Goal: Use online tool/utility: Utilize a website feature to perform a specific function

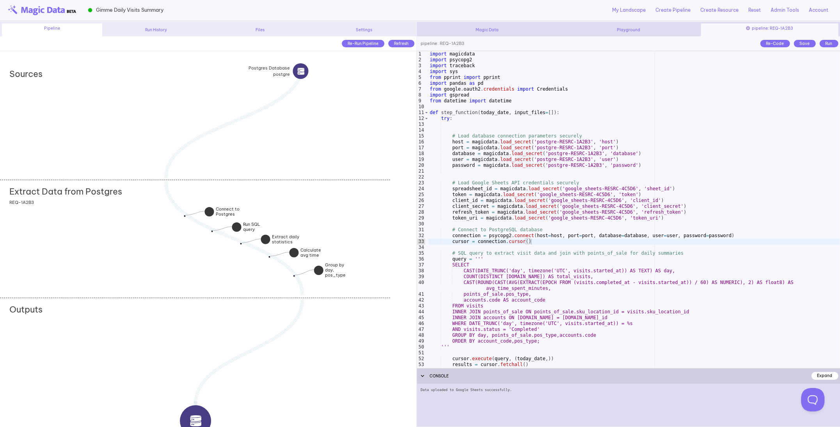
click at [477, 241] on div "import magicdata import psycopg2 import traceback import sys from pprint import…" at bounding box center [635, 215] width 412 height 328
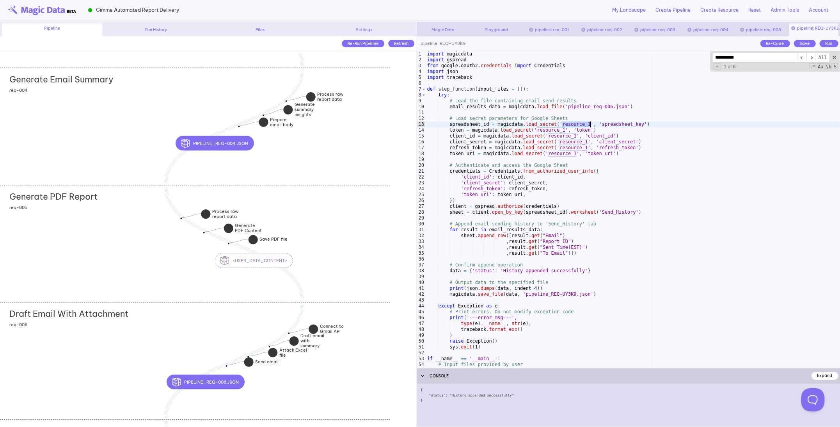
click at [72, 155] on div "Generate Email Summary add section adding new section req-004" at bounding box center [195, 126] width 390 height 117
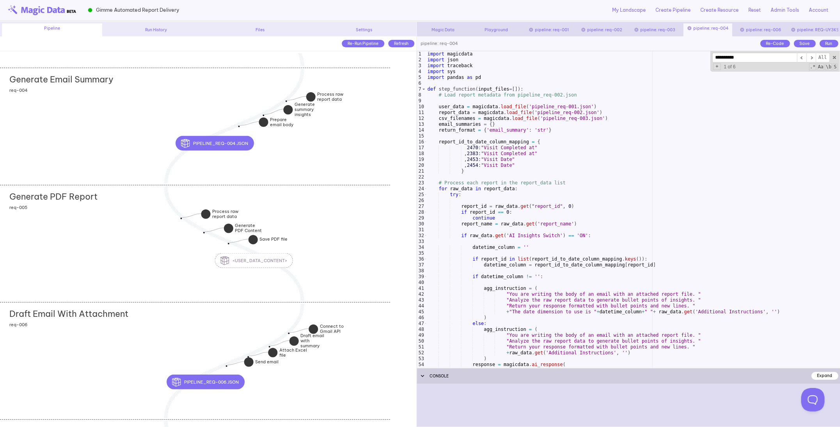
click at [517, 242] on div "import magicdata import json import traceback import sys import pandas as pd de…" at bounding box center [633, 215] width 414 height 328
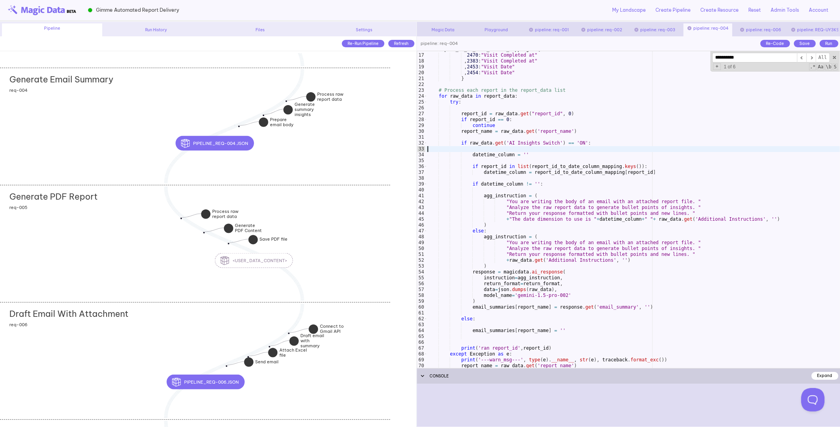
scroll to position [94, 0]
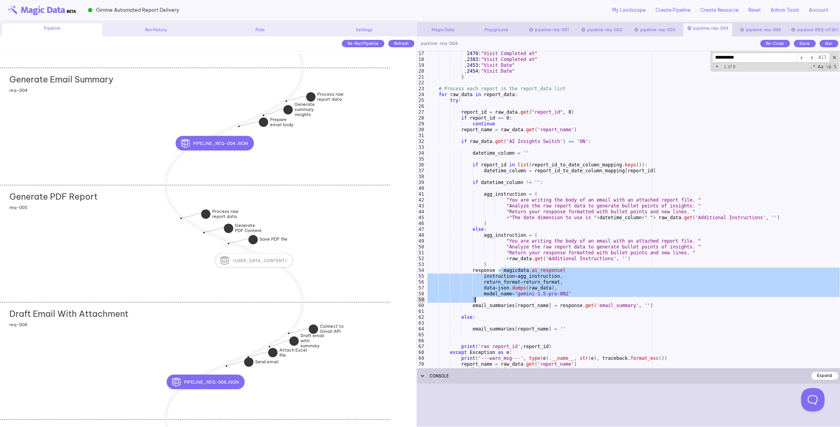
drag, startPoint x: 501, startPoint y: 271, endPoint x: 571, endPoint y: 298, distance: 75.2
click at [571, 299] on div "2470 : "Visit Completed at" , 2383 : "Visit Completed at" , 2453 : "Visit Date"…" at bounding box center [633, 215] width 414 height 328
click at [540, 286] on div "2470 : "Visit Completed at" , 2383 : "Visit Completed at" , 2453 : "Visit Date"…" at bounding box center [633, 215] width 414 height 328
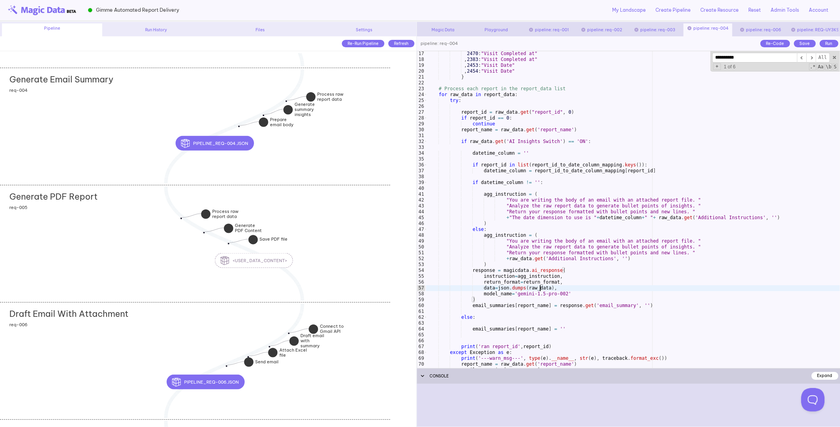
click at [540, 286] on div "2470 : "Visit Completed at" , 2383 : "Visit Completed at" , 2453 : "Visit Date"…" at bounding box center [633, 215] width 414 height 328
drag, startPoint x: 498, startPoint y: 290, endPoint x: 553, endPoint y: 286, distance: 55.2
click at [554, 286] on div "2470 : "Visit Completed at" , 2383 : "Visit Completed at" , 2453 : "Visit Date"…" at bounding box center [633, 215] width 414 height 328
click at [561, 287] on div "2470 : "Visit Completed at" , 2383 : "Visit Completed at" , 2453 : "Visit Date"…" at bounding box center [633, 215] width 414 height 328
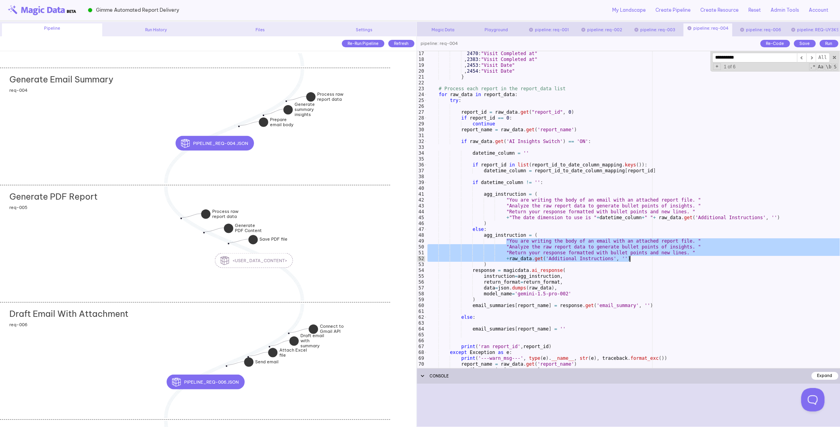
drag, startPoint x: 506, startPoint y: 240, endPoint x: 638, endPoint y: 258, distance: 133.6
click at [638, 258] on div "2470 : "Visit Completed at" , 2383 : "Visit Completed at" , 2453 : "Visit Date"…" at bounding box center [633, 215] width 414 height 328
click at [520, 262] on div "2470 : "Visit Completed at" , 2383 : "Visit Completed at" , 2453 : "Visit Date"…" at bounding box center [633, 215] width 414 height 328
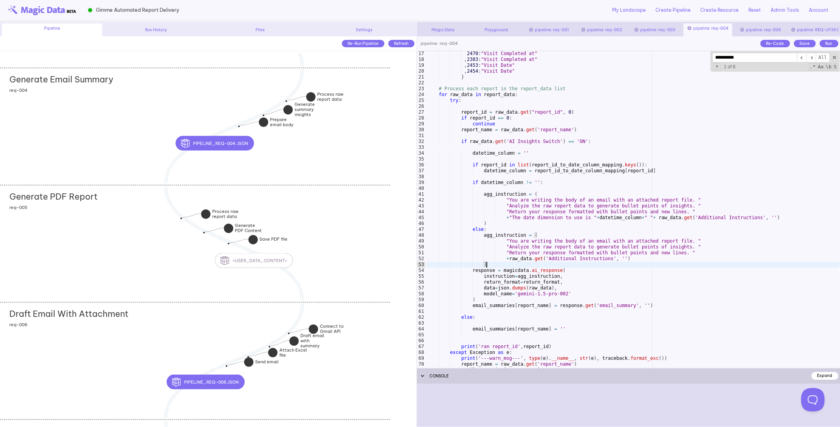
click at [520, 262] on div "2470 : "Visit Completed at" , 2383 : "Visit Completed at" , 2453 : "Visit Date"…" at bounding box center [633, 215] width 414 height 328
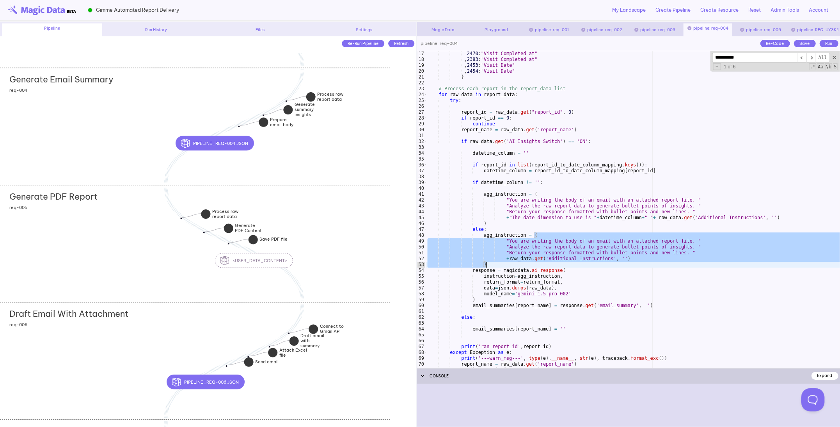
click at [524, 260] on div "2470 : "Visit Completed at" , 2383 : "Visit Completed at" , 2453 : "Visit Date"…" at bounding box center [633, 215] width 414 height 328
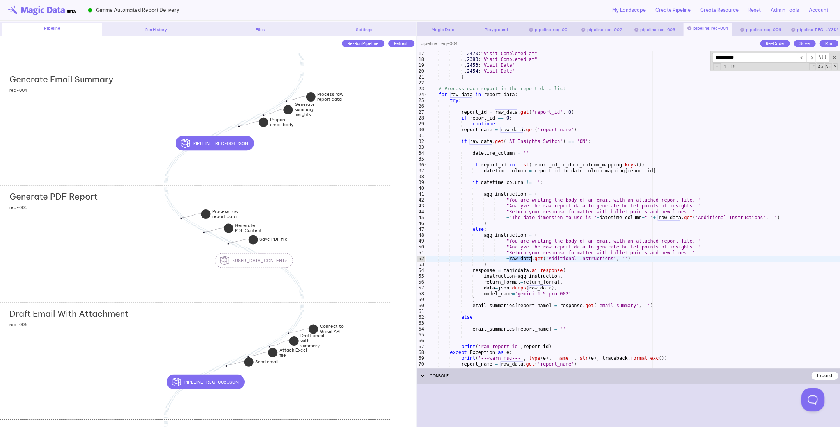
click at [524, 260] on div "2470 : "Visit Completed at" , 2383 : "Visit Completed at" , 2453 : "Visit Date"…" at bounding box center [633, 215] width 414 height 328
click at [568, 258] on div "2470 : "Visit Completed at" , 2383 : "Visit Completed at" , 2453 : "Visit Date"…" at bounding box center [633, 215] width 414 height 328
click at [524, 260] on div "2470 : "Visit Completed at" , 2383 : "Visit Completed at" , 2453 : "Visit Date"…" at bounding box center [633, 215] width 414 height 328
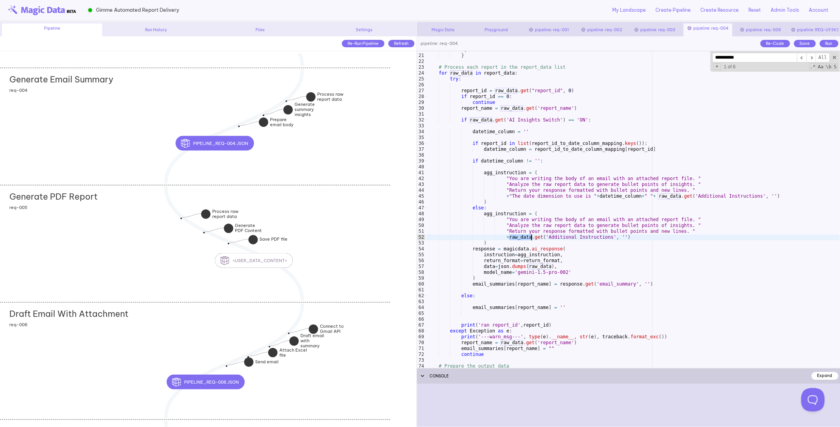
scroll to position [116, 0]
click at [833, 59] on span at bounding box center [834, 57] width 5 height 5
click at [571, 272] on div ", 2454 : "Visit Date" } # Process each report in the report_data list for raw_d…" at bounding box center [633, 211] width 414 height 328
click at [507, 278] on div ", 2454 : "Visit Date" } # Process each report in the report_data list for raw_d…" at bounding box center [633, 211] width 414 height 328
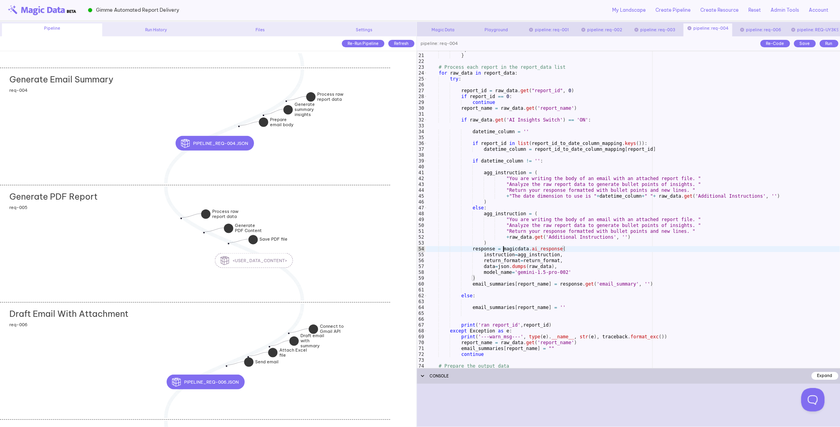
click at [502, 249] on div ", 2454 : "Visit Date" } # Process each report in the report_data list for raw_d…" at bounding box center [633, 211] width 414 height 328
click at [504, 280] on div ", 2454 : "Visit Date" } # Process each report in the report_data list for raw_d…" at bounding box center [633, 211] width 414 height 328
drag, startPoint x: 518, startPoint y: 273, endPoint x: 570, endPoint y: 271, distance: 52.7
click at [570, 271] on div ", 2454 : "Visit Date" } # Process each report in the report_data list for raw_d…" at bounding box center [633, 211] width 414 height 328
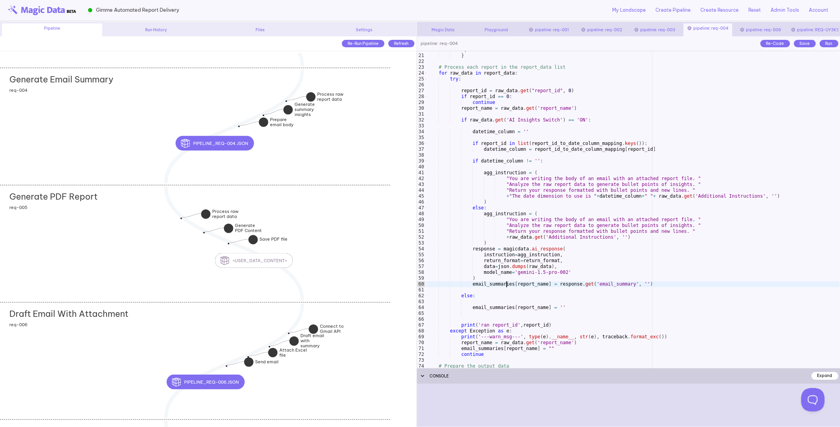
click at [505, 284] on div ", 2454 : "Visit Date" } # Process each report in the report_data list for raw_d…" at bounding box center [633, 211] width 414 height 328
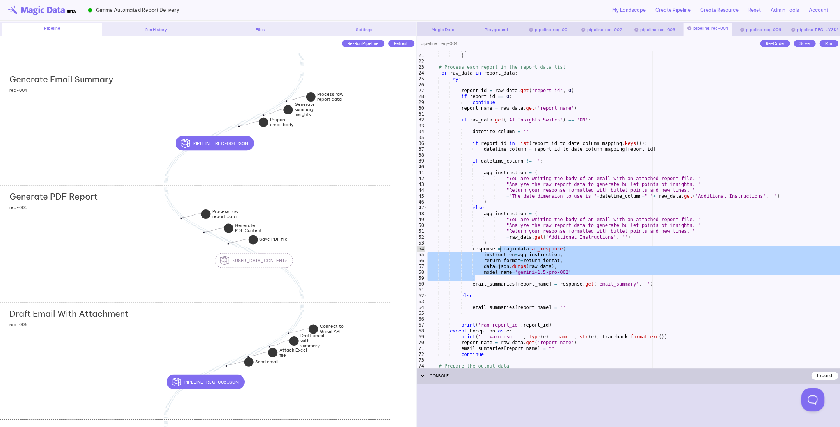
drag, startPoint x: 496, startPoint y: 280, endPoint x: 501, endPoint y: 249, distance: 31.2
click at [501, 249] on div ", 2454 : "Visit Date" } # Process each report in the report_data list for raw_d…" at bounding box center [633, 211] width 414 height 328
click at [541, 248] on div ", 2454 : "Visit Date" } # Process each report in the report_data list for raw_d…" at bounding box center [633, 211] width 414 height 328
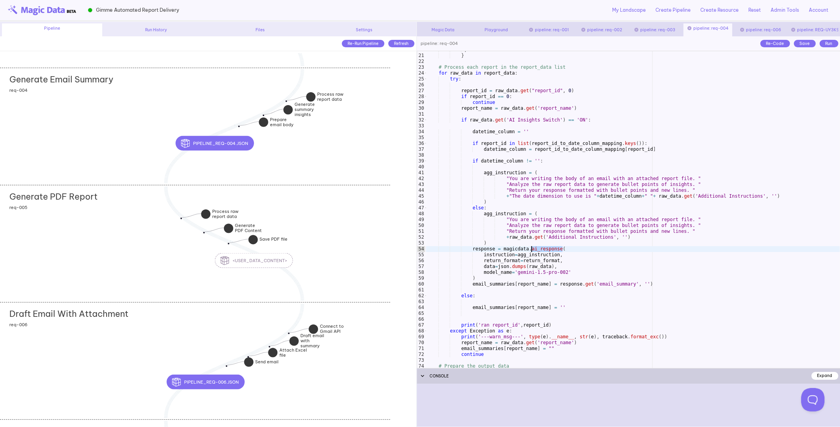
click at [541, 248] on div ", 2454 : "Visit Date" } # Process each report in the report_data list for raw_d…" at bounding box center [633, 211] width 414 height 328
click at [541, 250] on div ", 2454 : "Visit Date" } # Process each report in the report_data list for raw_d…" at bounding box center [633, 211] width 414 height 328
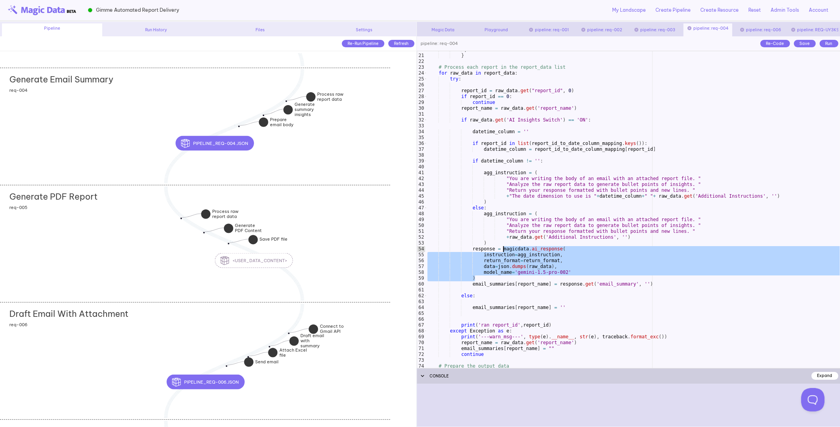
drag, startPoint x: 500, startPoint y: 278, endPoint x: 503, endPoint y: 251, distance: 26.7
click at [503, 251] on div ", 2454 : "Visit Date" } # Process each report in the report_data list for raw_d…" at bounding box center [633, 211] width 414 height 328
click at [502, 250] on div ", 2454 : "Visit Date" } # Process each report in the report_data list for raw_d…" at bounding box center [633, 211] width 414 height 328
drag, startPoint x: 502, startPoint y: 250, endPoint x: 506, endPoint y: 280, distance: 30.6
click at [506, 280] on div ", 2454 : "Visit Date" } # Process each report in the report_data list for raw_d…" at bounding box center [633, 211] width 414 height 328
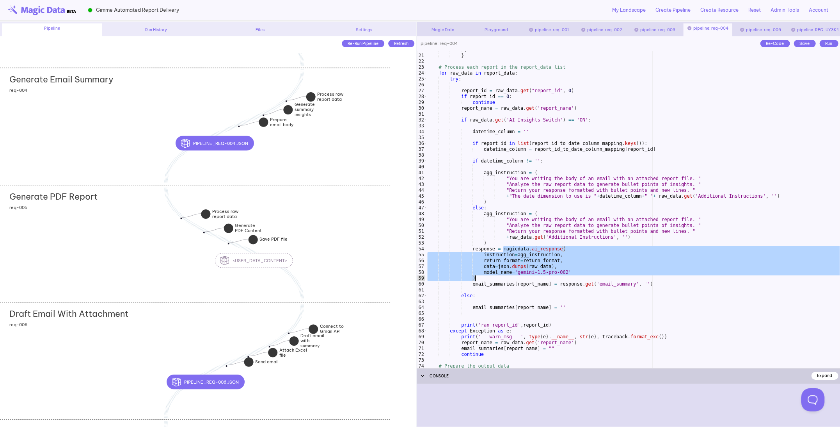
click at [546, 251] on div ", 2454 : "Visit Date" } # Process each report in the report_data list for raw_d…" at bounding box center [633, 211] width 414 height 328
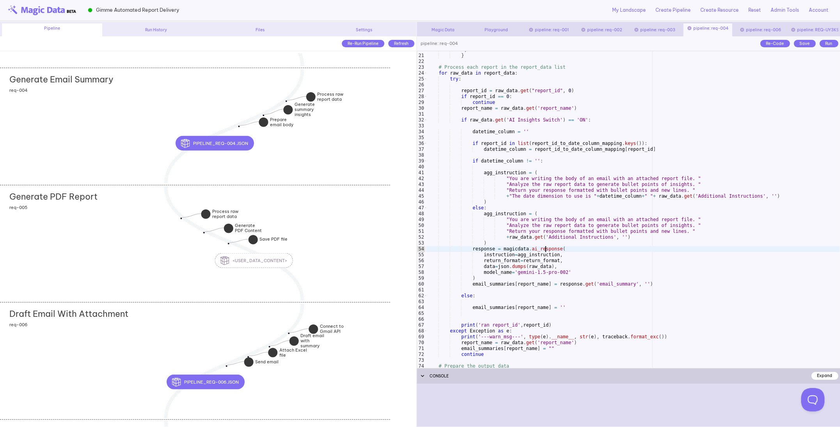
click at [546, 251] on div ", 2454 : "Visit Date" } # Process each report in the report_data list for raw_d…" at bounding box center [633, 211] width 414 height 328
click at [561, 253] on div ", 2454 : "Visit Date" } # Process each report in the report_data list for raw_d…" at bounding box center [633, 211] width 414 height 328
click at [563, 262] on div ", 2454 : "Visit Date" } # Process each report in the report_data list for raw_d…" at bounding box center [633, 211] width 414 height 328
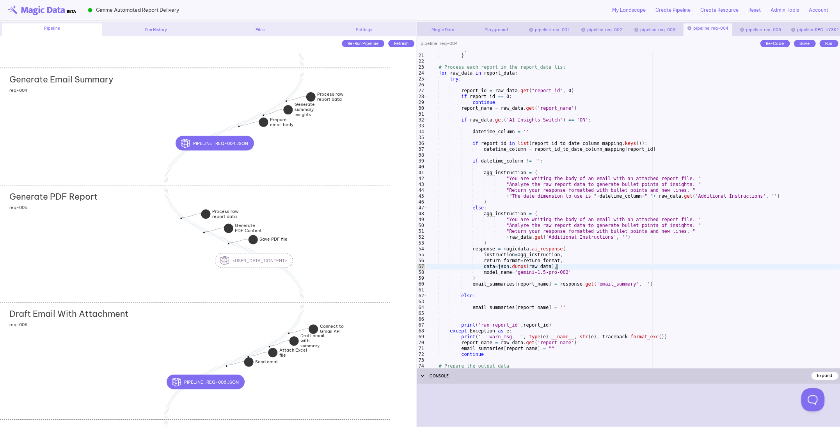
click at [563, 265] on div ", 2454 : "Visit Date" } # Process each report in the report_data list for raw_d…" at bounding box center [633, 211] width 414 height 328
click at [573, 269] on div ", 2454 : "Visit Date" } # Process each report in the report_data list for raw_d…" at bounding box center [633, 211] width 414 height 328
click at [573, 272] on div ", 2454 : "Visit Date" } # Process each report in the report_data list for raw_d…" at bounding box center [633, 211] width 414 height 328
click at [533, 278] on div ", 2454 : "Visit Date" } # Process each report in the report_data list for raw_d…" at bounding box center [633, 211] width 414 height 328
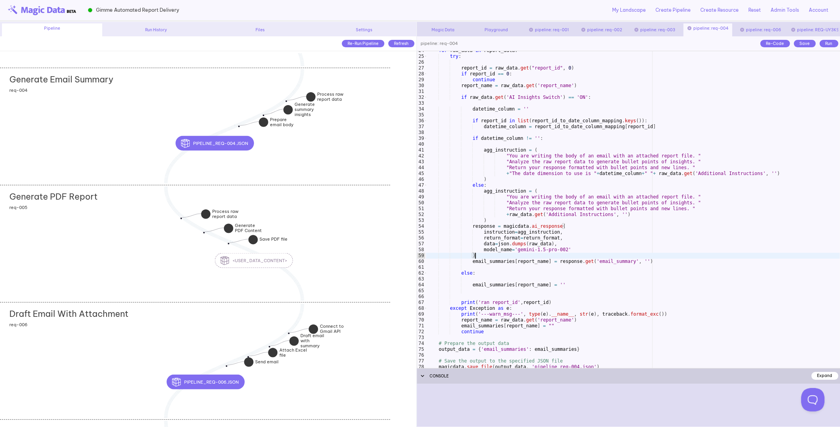
scroll to position [132, 0]
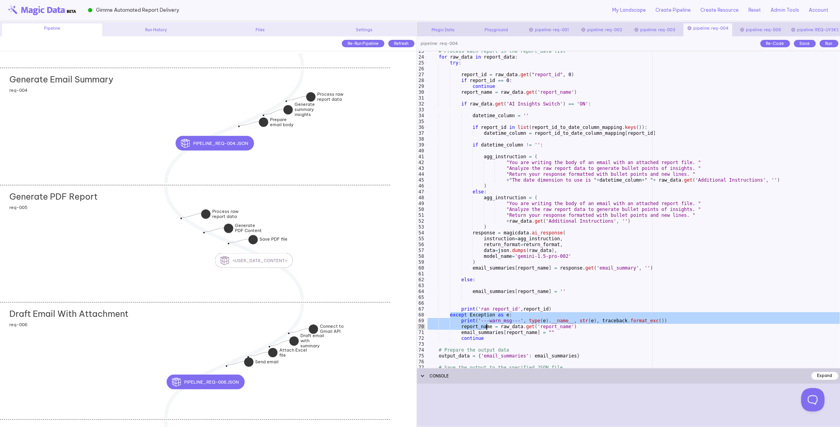
drag, startPoint x: 450, startPoint y: 315, endPoint x: 492, endPoint y: 331, distance: 45.2
click at [492, 331] on div "# Process each report in the report_data list for raw_data in report_data : try…" at bounding box center [633, 212] width 414 height 328
type textarea "**********"
click at [484, 343] on div "# Process each report in the report_data list for raw_data in report_data : try…" at bounding box center [633, 212] width 414 height 328
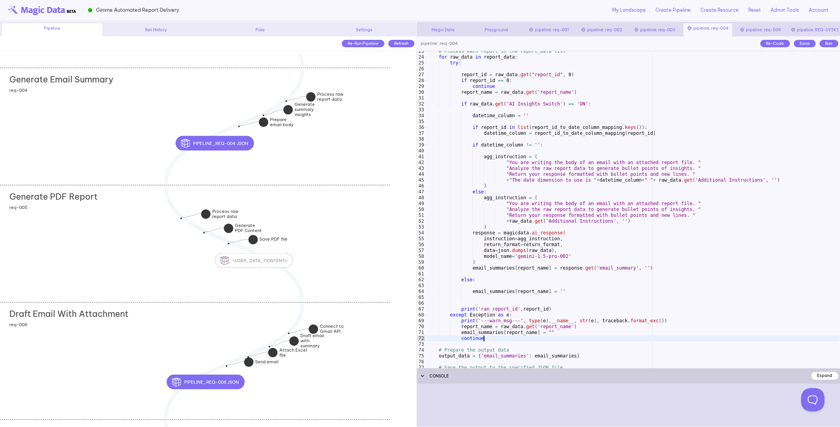
click at [484, 339] on div "# Process each report in the report_data list for raw_data in report_data : try…" at bounding box center [633, 212] width 414 height 328
click at [542, 332] on div "# Process each report in the report_data list for raw_data in report_data : try…" at bounding box center [633, 212] width 414 height 328
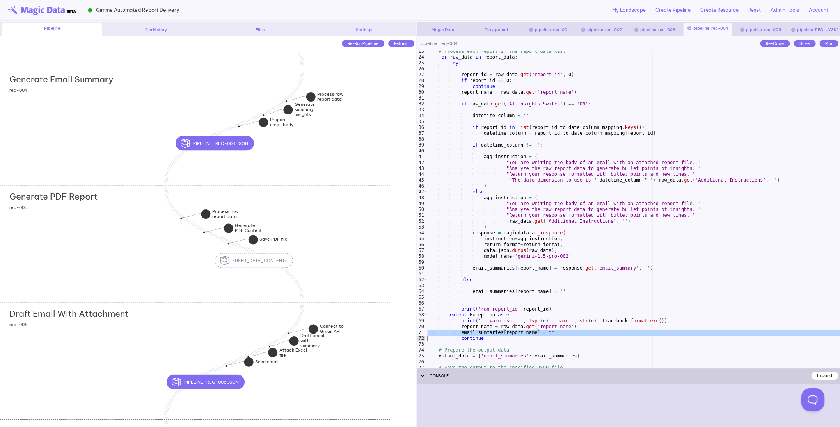
click at [542, 332] on div "# Process each report in the report_data list for raw_data in report_data : try…" at bounding box center [633, 212] width 414 height 328
click at [501, 337] on div "# Process each report in the report_data list for raw_data in report_data : try…" at bounding box center [633, 212] width 414 height 328
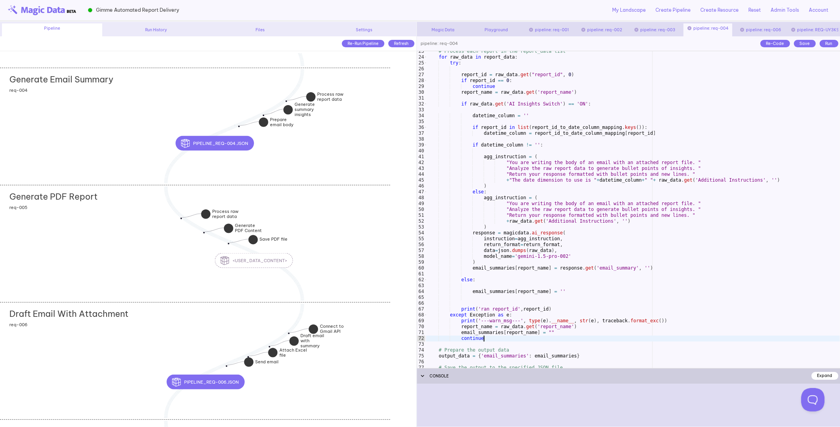
click at [520, 321] on div "# Process each report in the report_data list for raw_data in report_data : try…" at bounding box center [633, 212] width 414 height 328
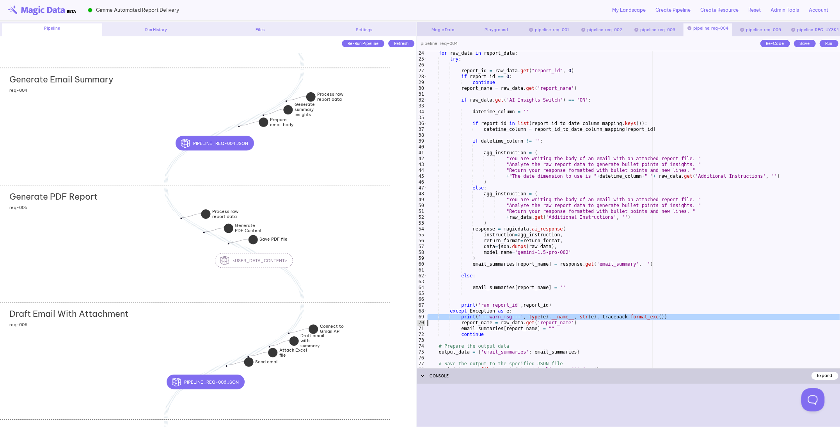
scroll to position [124, 0]
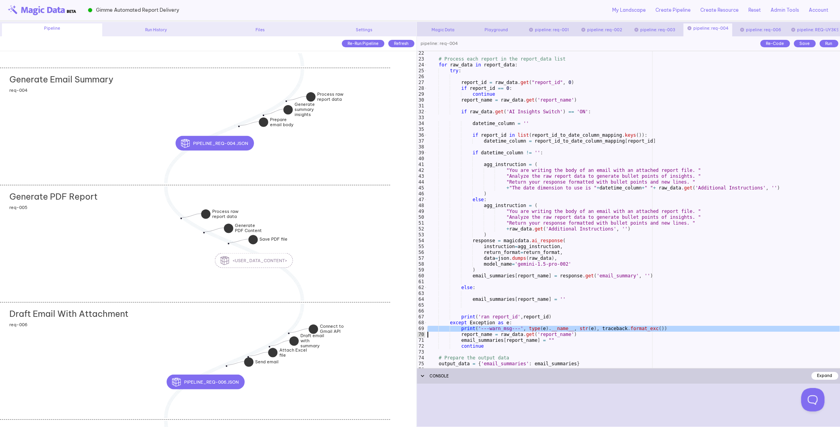
click at [514, 111] on div "# Process each report in the report_data list for raw_data in report_data : try…" at bounding box center [633, 214] width 414 height 328
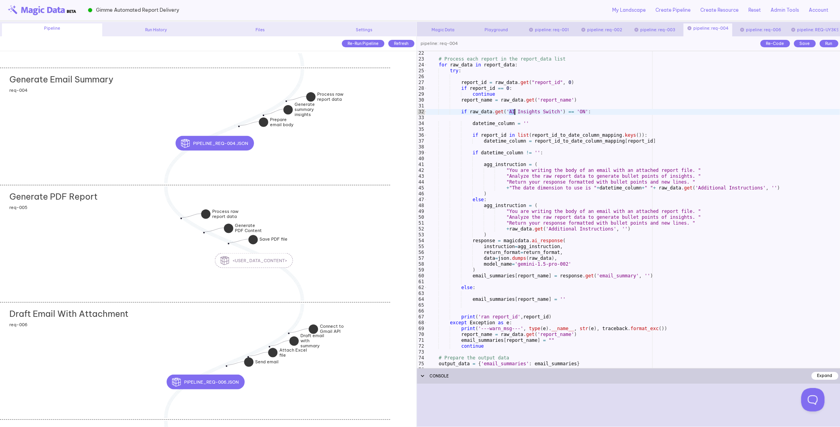
click at [514, 111] on div "# Process each report in the report_data list for raw_data in report_data : try…" at bounding box center [633, 214] width 414 height 328
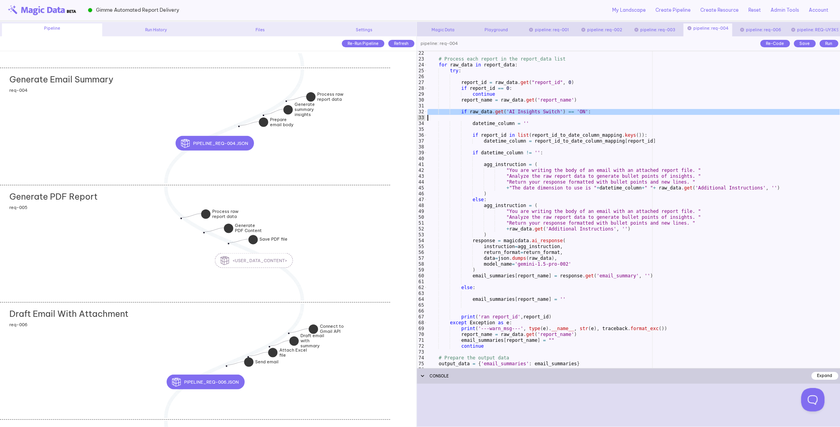
click at [551, 110] on div "# Process each report in the report_data list for raw_data in report_data : try…" at bounding box center [633, 214] width 414 height 328
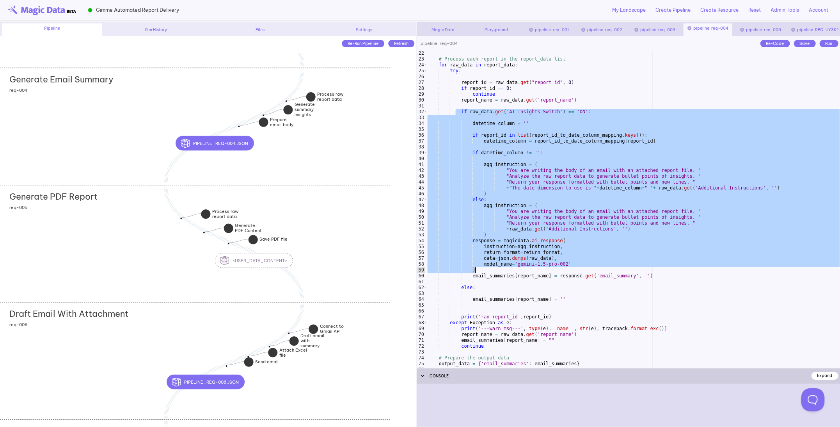
drag, startPoint x: 455, startPoint y: 112, endPoint x: 664, endPoint y: 274, distance: 264.1
click at [664, 273] on div "# Process each report in the report_data list for raw_data in report_data : try…" at bounding box center [633, 214] width 414 height 328
type textarea "**********"
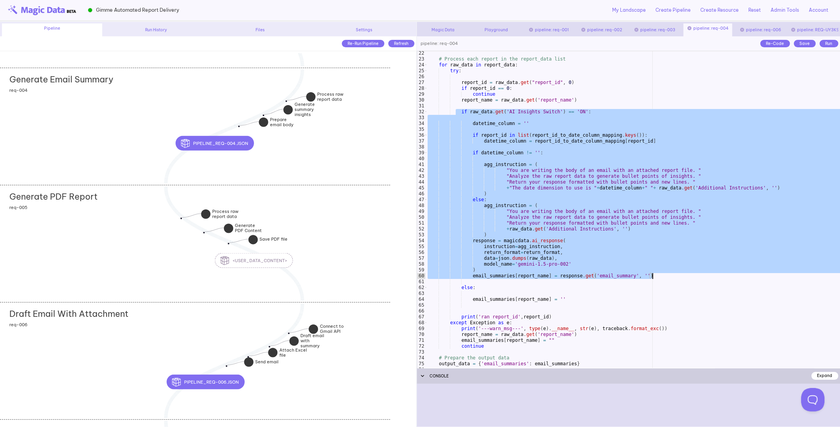
click at [568, 303] on div "# Process each report in the report_data list for raw_data in report_data : try…" at bounding box center [633, 214] width 414 height 328
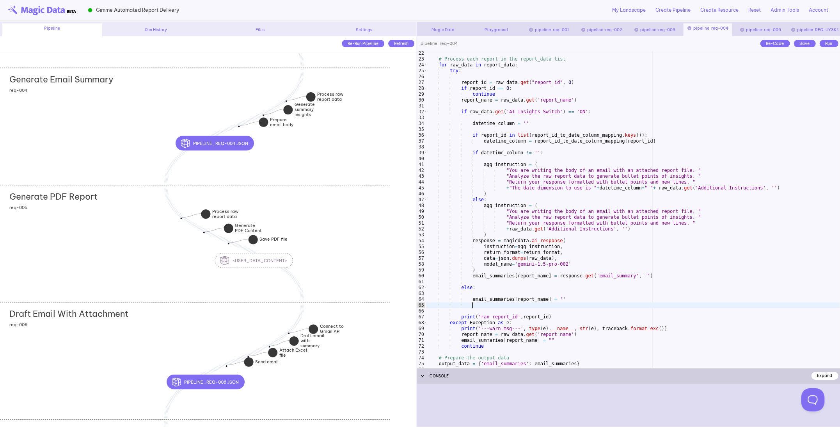
click at [568, 303] on div "# Process each report in the report_data list for raw_data in report_data : try…" at bounding box center [633, 214] width 414 height 328
click at [568, 301] on div "# Process each report in the report_data list for raw_data in report_data : try…" at bounding box center [633, 214] width 414 height 328
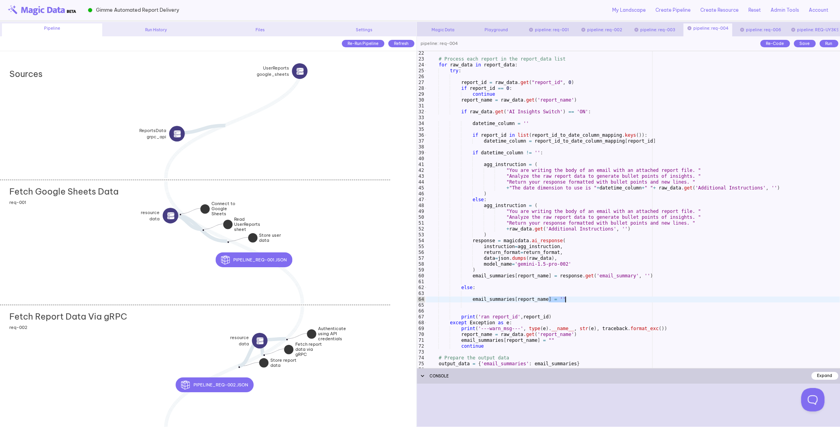
click at [109, 220] on div "Fetch Google Sheets Data add section adding new section req-001" at bounding box center [195, 242] width 390 height 125
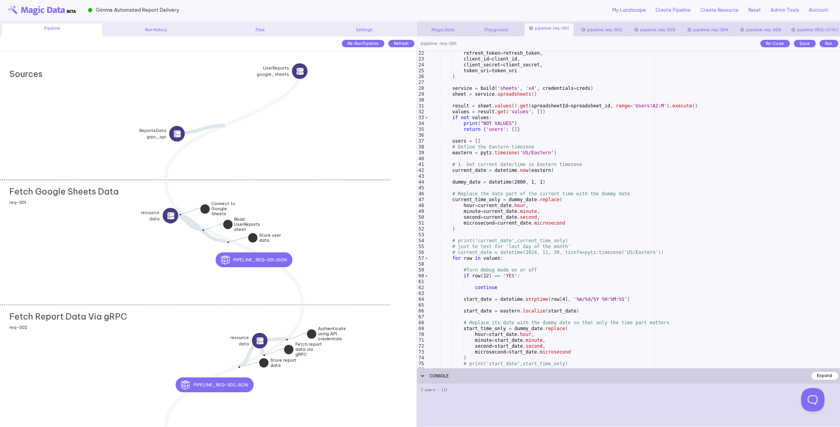
click at [526, 244] on div "refresh_token = refresh_token , client_id = client_id , client_secret = client_…" at bounding box center [635, 214] width 412 height 328
click at [491, 173] on div "refresh_token = refresh_token , client_id = client_id , client_secret = client_…" at bounding box center [635, 214] width 412 height 328
click at [503, 173] on div "refresh_token = refresh_token , client_id = client_id , client_secret = client_…" at bounding box center [635, 214] width 412 height 328
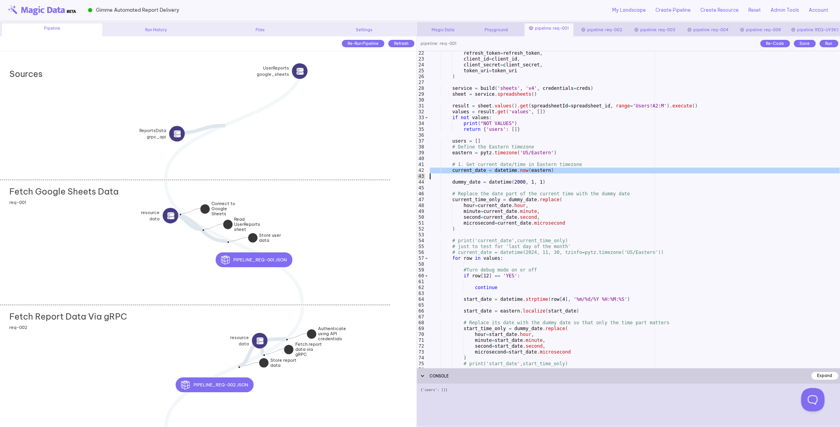
scroll to position [119, 0]
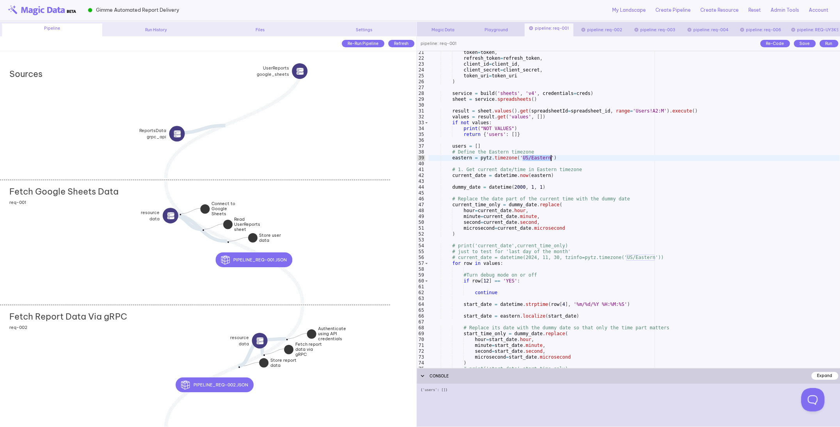
drag, startPoint x: 523, startPoint y: 159, endPoint x: 551, endPoint y: 158, distance: 28.1
click at [551, 158] on div "token = token , refresh_token = refresh_token , client_id = client_id , client_…" at bounding box center [635, 214] width 412 height 328
click at [550, 186] on div "token = token , refresh_token = refresh_token , client_id = client_id , client_…" at bounding box center [635, 214] width 412 height 328
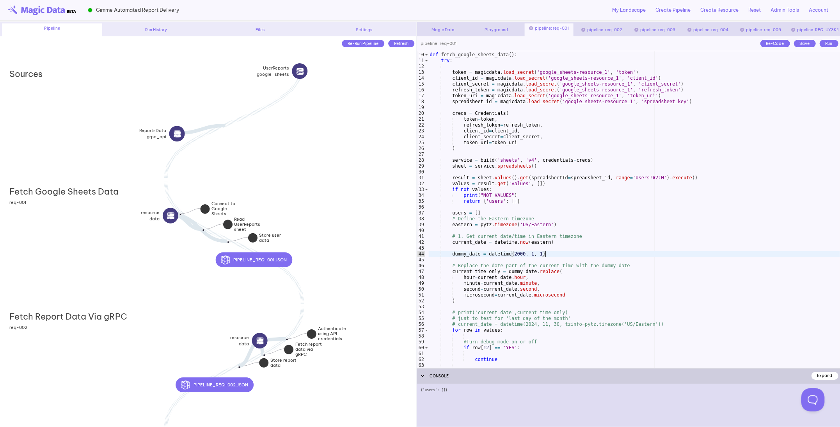
scroll to position [51, 0]
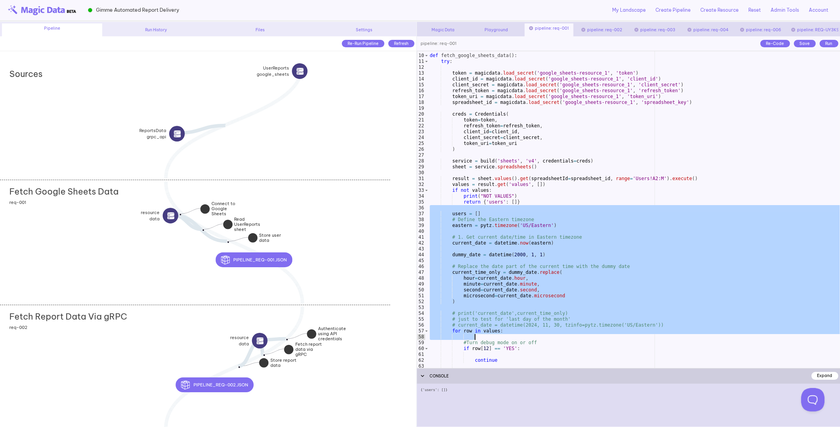
drag, startPoint x: 447, startPoint y: 207, endPoint x: 554, endPoint y: 338, distance: 169.4
click at [554, 338] on div "def fetch_google_sheets_data ( ) : try : token = magicdata . load_secret ( 'goo…" at bounding box center [635, 211] width 412 height 328
type textarea "**********"
click at [493, 307] on div "def fetch_google_sheets_data ( ) : try : token = magicdata . load_secret ( 'goo…" at bounding box center [635, 211] width 412 height 328
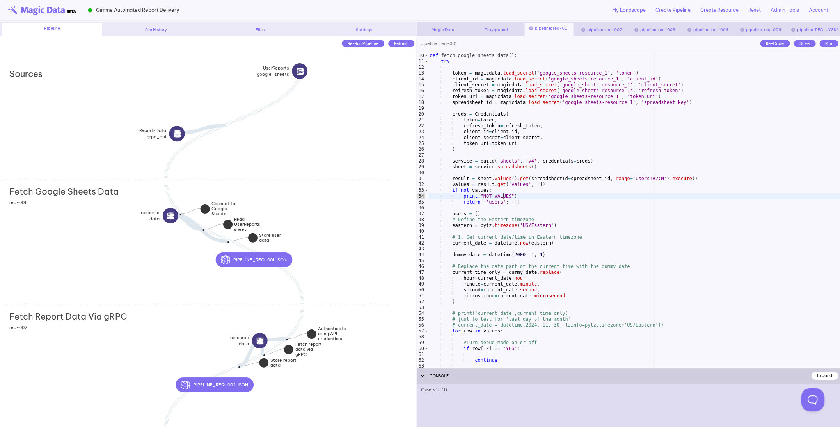
click at [504, 197] on div "def fetch_google_sheets_data ( ) : try : token = magicdata . load_secret ( 'goo…" at bounding box center [635, 211] width 412 height 328
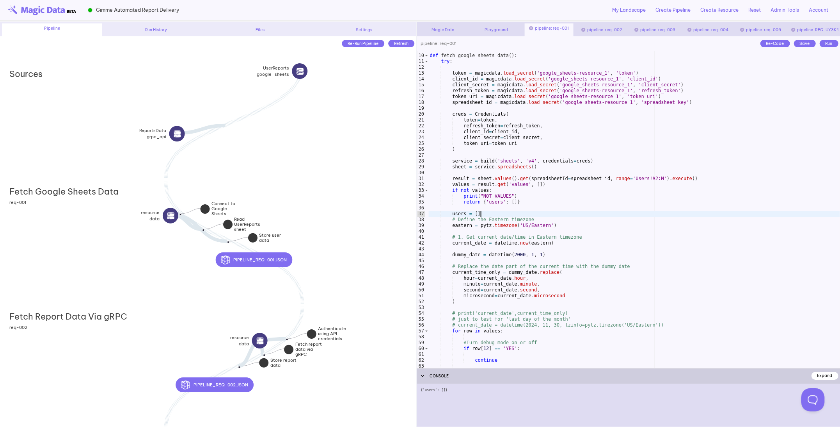
click at [502, 216] on div "def fetch_google_sheets_data ( ) : try : token = magicdata . load_secret ( 'goo…" at bounding box center [635, 211] width 412 height 328
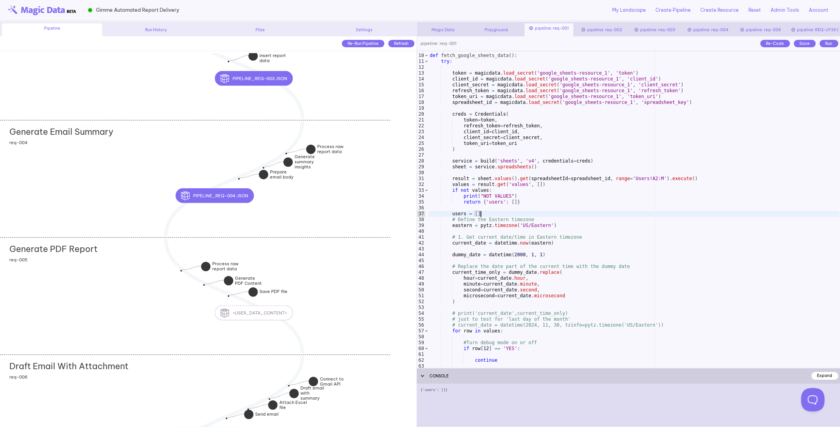
click at [63, 183] on div "Generate Email Summary add section adding new section req-004" at bounding box center [195, 178] width 390 height 117
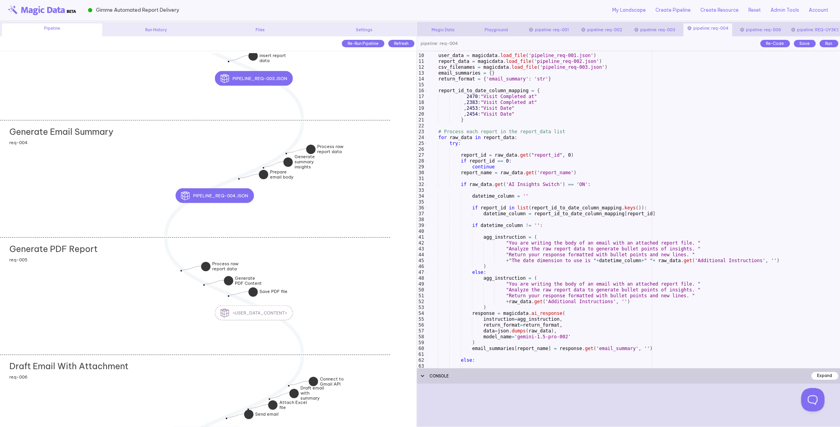
click at [504, 262] on div "user_data = magicdata . load_file ( 'pipeline_req-001.json' ) report_data = mag…" at bounding box center [633, 211] width 415 height 328
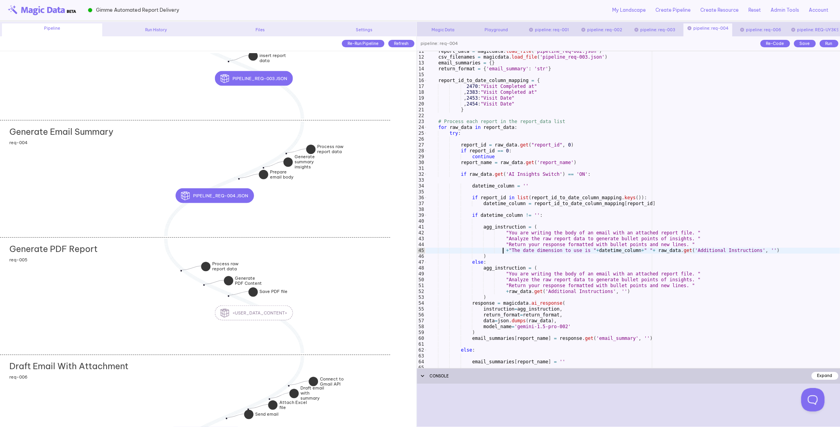
scroll to position [169, 0]
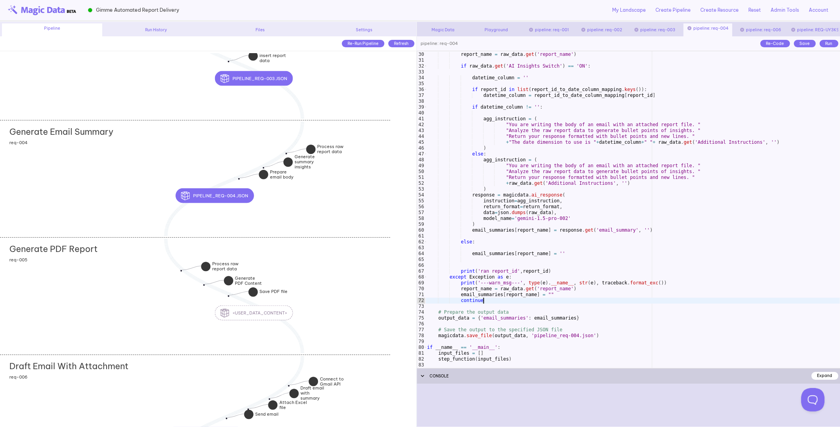
click at [500, 302] on div "continue report_name = raw_data . get ( 'report_name' ) if raw_data . get ( 'AI…" at bounding box center [633, 210] width 415 height 328
click at [540, 297] on div "continue report_name = raw_data . get ( 'report_name' ) if raw_data . get ( 'AI…" at bounding box center [633, 210] width 415 height 328
click at [570, 221] on div "continue report_name = raw_data . get ( 'report_name' ) if raw_data . get ( 'AI…" at bounding box center [633, 210] width 415 height 328
click at [573, 217] on div "continue report_name = raw_data . get ( 'report_name' ) if raw_data . get ( 'AI…" at bounding box center [633, 210] width 415 height 328
drag, startPoint x: 573, startPoint y: 217, endPoint x: 514, endPoint y: 217, distance: 58.6
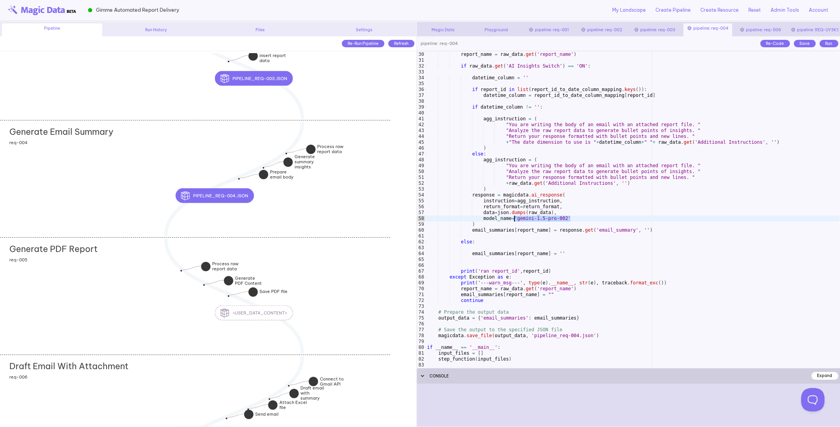
click at [514, 217] on div "continue report_name = raw_data . get ( 'report_name' ) if raw_data . get ( 'AI…" at bounding box center [633, 210] width 415 height 328
click at [575, 219] on div "continue report_name = raw_data . get ( 'report_name' ) if raw_data . get ( 'AI…" at bounding box center [633, 210] width 415 height 328
click at [549, 196] on div "continue report_name = raw_data . get ( 'report_name' ) if raw_data . get ( 'AI…" at bounding box center [633, 210] width 415 height 328
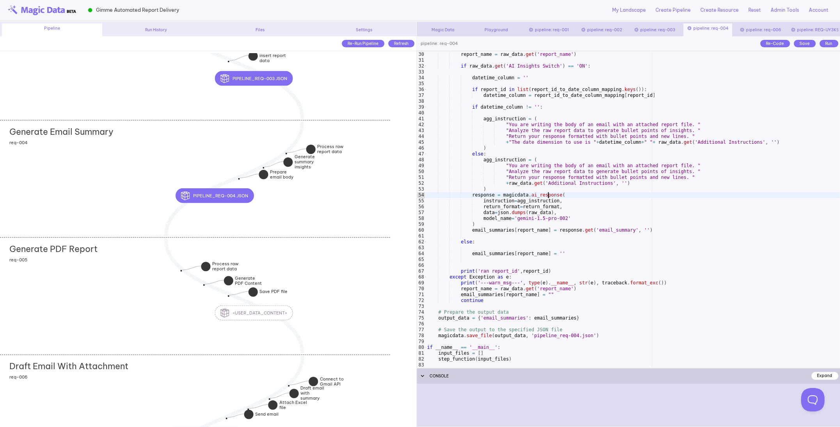
click at [573, 217] on div "continue report_name = raw_data . get ( 'report_name' ) if raw_data . get ( 'AI…" at bounding box center [633, 210] width 415 height 328
click at [492, 223] on div "continue report_name = raw_data . get ( 'report_name' ) if raw_data . get ( 'AI…" at bounding box center [633, 210] width 415 height 328
click at [543, 194] on div "continue report_name = raw_data . get ( 'report_name' ) if raw_data . get ( 'AI…" at bounding box center [633, 210] width 415 height 328
click at [542, 194] on div "continue report_name = raw_data . get ( 'report_name' ) if raw_data . get ( 'AI…" at bounding box center [633, 210] width 415 height 328
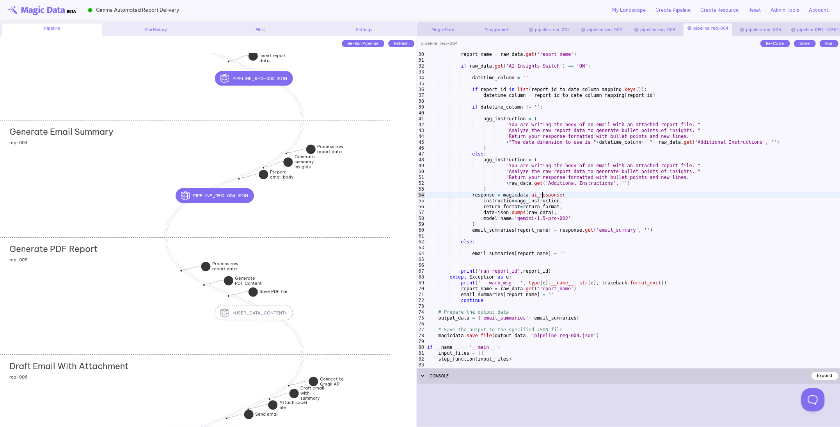
click at [546, 195] on div "continue report_name = raw_data . get ( 'report_name' ) if raw_data . get ( 'AI…" at bounding box center [633, 210] width 415 height 328
click at [515, 223] on div "continue report_name = raw_data . get ( 'report_name' ) if raw_data . get ( 'AI…" at bounding box center [633, 210] width 415 height 328
click at [573, 220] on div "continue report_name = raw_data . get ( 'report_name' ) if raw_data . get ( 'AI…" at bounding box center [633, 210] width 415 height 328
click at [547, 221] on div "continue report_name = raw_data . get ( 'report_name' ) if raw_data . get ( 'AI…" at bounding box center [633, 210] width 415 height 328
click at [532, 244] on div "continue report_name = raw_data . get ( 'report_name' ) if raw_data . get ( 'AI…" at bounding box center [633, 210] width 415 height 328
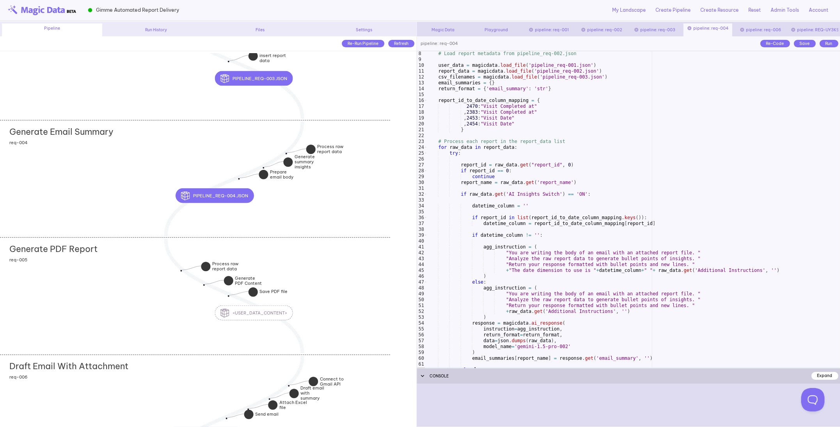
scroll to position [0, 0]
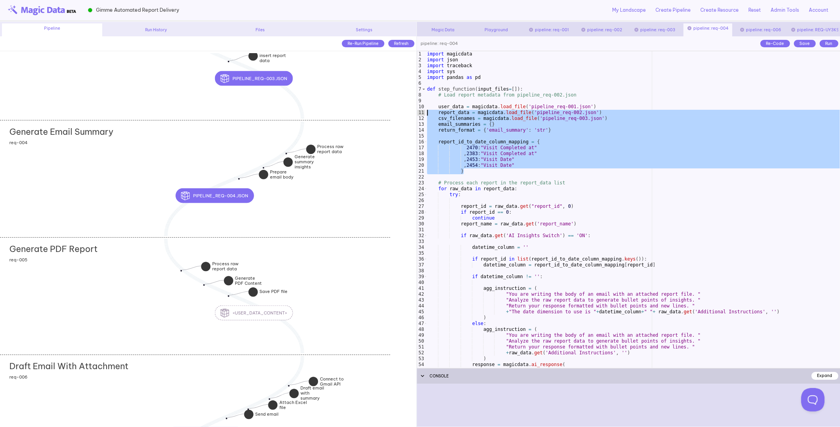
drag, startPoint x: 471, startPoint y: 172, endPoint x: 426, endPoint y: 107, distance: 79.4
click at [426, 107] on div "import magicdata import json import traceback import sys import pandas as pd de…" at bounding box center [633, 215] width 415 height 328
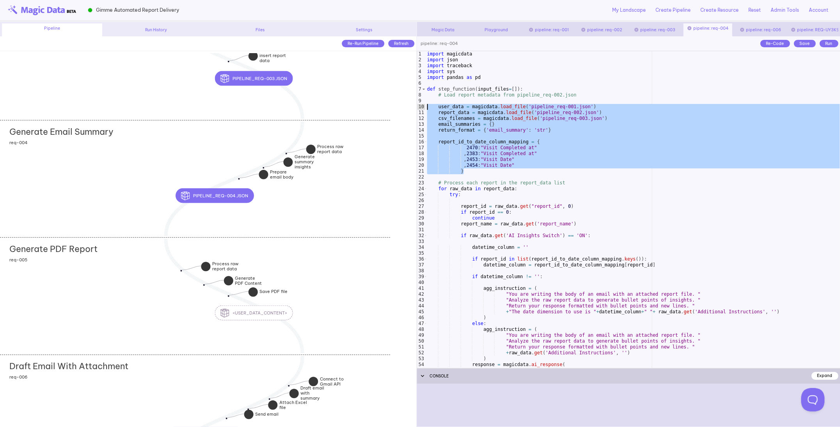
click at [477, 169] on div "import magicdata import json import traceback import sys import pandas as pd de…" at bounding box center [633, 215] width 415 height 328
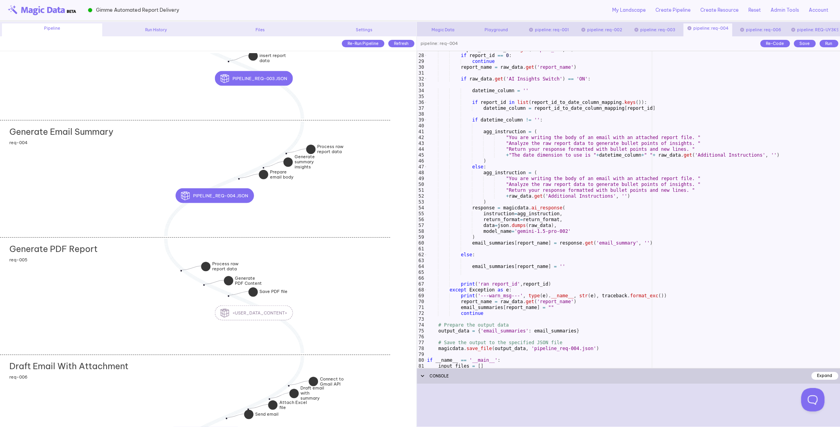
scroll to position [169, 0]
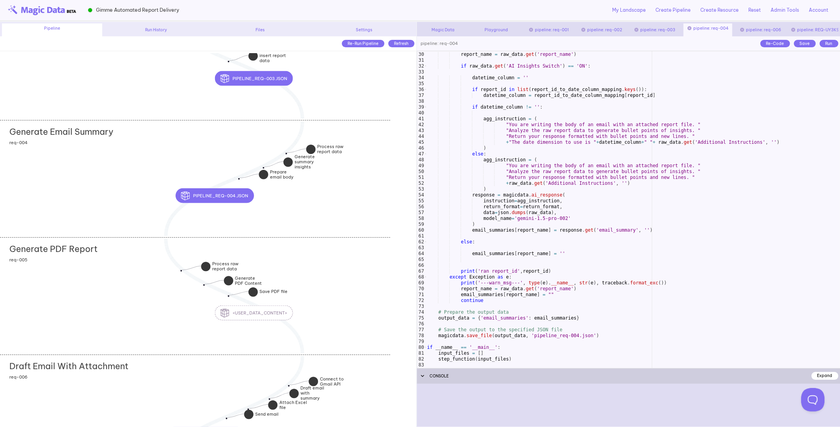
click at [483, 242] on div "continue report_name = raw_data . get ( 'report_name' ) if raw_data . get ( 'AI…" at bounding box center [633, 210] width 415 height 328
click at [540, 217] on div "continue report_name = raw_data . get ( 'report_name' ) if raw_data . get ( 'AI…" at bounding box center [633, 210] width 415 height 328
click at [494, 226] on div "continue report_name = raw_data . get ( 'report_name' ) if raw_data . get ( 'AI…" at bounding box center [633, 210] width 415 height 328
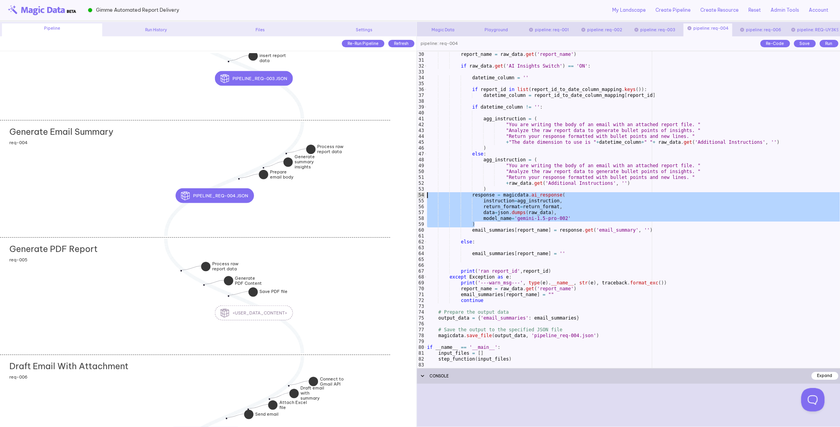
drag, startPoint x: 494, startPoint y: 226, endPoint x: 425, endPoint y: 194, distance: 76.2
click at [425, 194] on div "* 29 30 31 32 33 34 35 36 37 38 39 40 41 42 43 44 45 46 47 48 49 50 51 52 53 54…" at bounding box center [629, 209] width 424 height 317
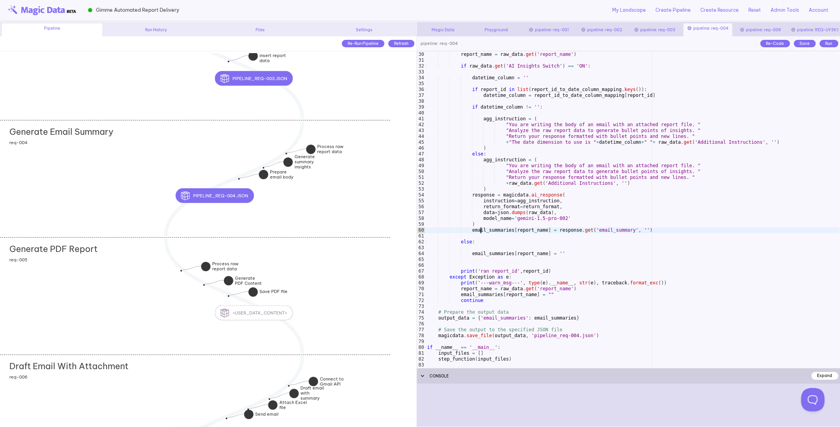
click at [481, 228] on div "continue report_name = raw_data . get ( 'report_name' ) if raw_data . get ( 'AI…" at bounding box center [633, 210] width 415 height 328
click at [482, 224] on div "continue report_name = raw_data . get ( 'report_name' ) if raw_data . get ( 'AI…" at bounding box center [633, 210] width 415 height 328
click at [479, 223] on div "continue report_name = raw_data . get ( 'report_name' ) if raw_data . get ( 'AI…" at bounding box center [633, 210] width 415 height 328
click at [526, 221] on div "continue report_name = raw_data . get ( 'report_name' ) if raw_data . get ( 'AI…" at bounding box center [633, 210] width 415 height 328
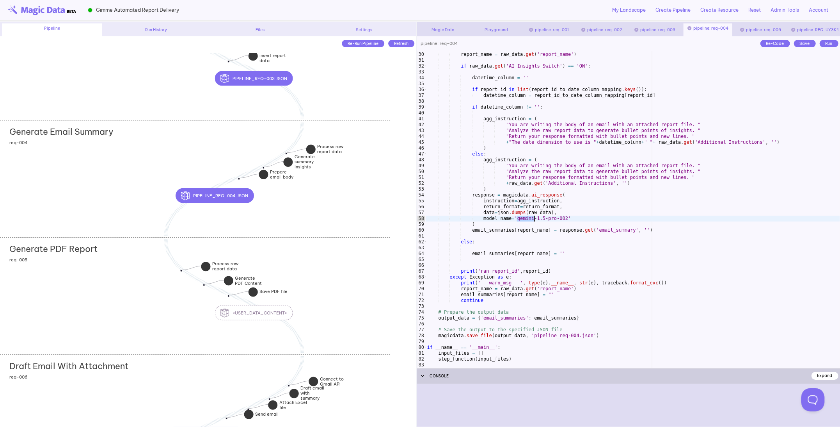
click at [504, 226] on div "continue report_name = raw_data . get ( 'report_name' ) if raw_data . get ( 'AI…" at bounding box center [633, 210] width 415 height 328
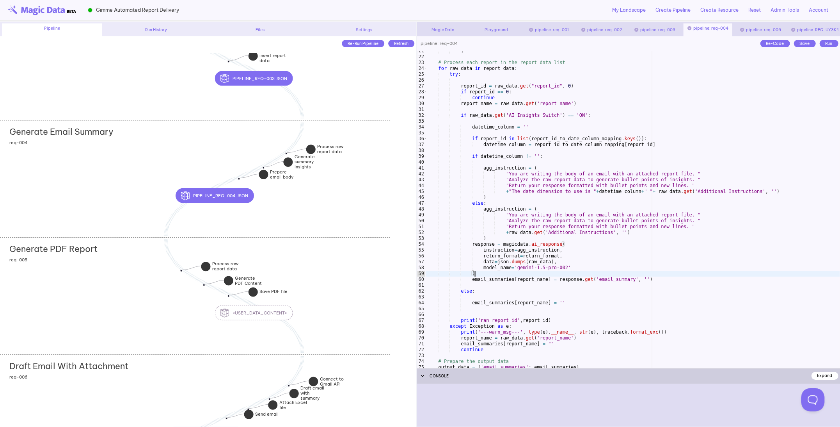
scroll to position [120, 0]
click at [542, 245] on div "} # Process each report in the report_data list for raw_data in report_data : t…" at bounding box center [633, 212] width 415 height 328
click at [490, 276] on div "} # Process each report in the report_data list for raw_data in report_data : t…" at bounding box center [633, 212] width 415 height 328
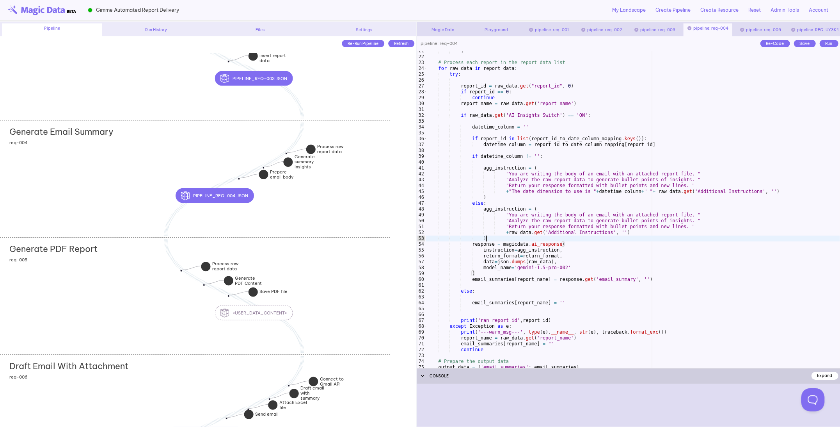
click at [540, 241] on div "} # Process each report in the report_data list for raw_data in report_data : t…" at bounding box center [633, 212] width 415 height 328
click at [541, 248] on div "} # Process each report in the report_data list for raw_data in report_data : t…" at bounding box center [633, 212] width 415 height 328
click at [543, 245] on div "} # Process each report in the report_data list for raw_data in report_data : t…" at bounding box center [633, 212] width 415 height 328
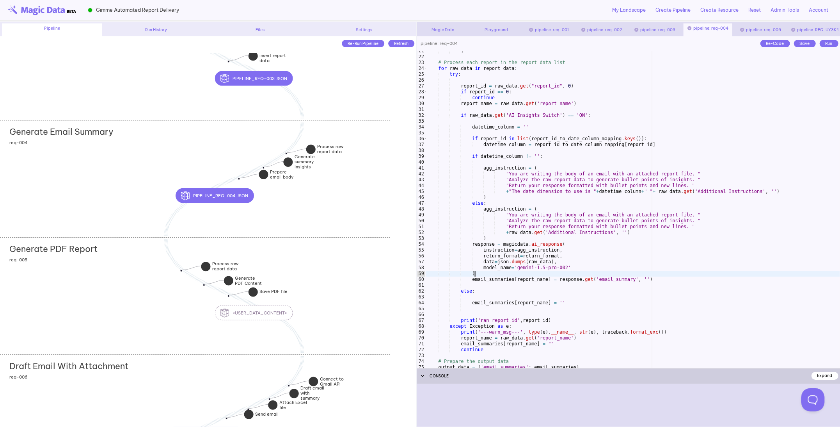
click at [509, 274] on div "} # Process each report in the report_data list for raw_data in report_data : t…" at bounding box center [633, 212] width 415 height 328
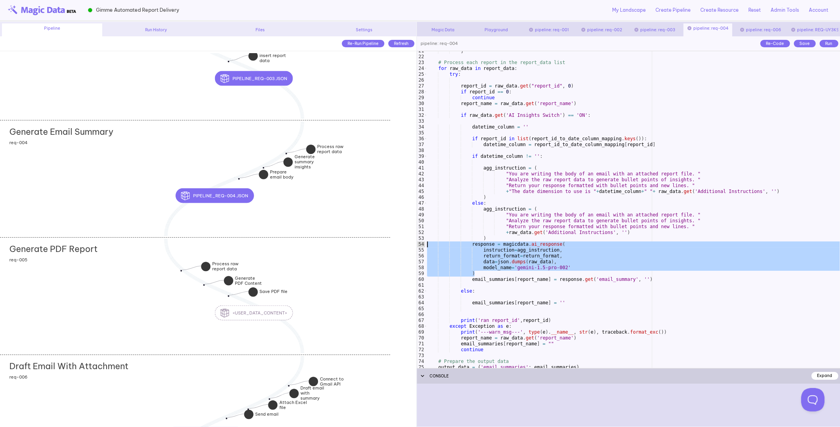
drag, startPoint x: 480, startPoint y: 273, endPoint x: 426, endPoint y: 242, distance: 62.6
click at [426, 242] on div "} # Process each report in the report_data list for raw_data in report_data : t…" at bounding box center [633, 212] width 415 height 328
click at [479, 275] on div "} # Process each report in the report_data list for raw_data in report_data : t…" at bounding box center [633, 212] width 415 height 328
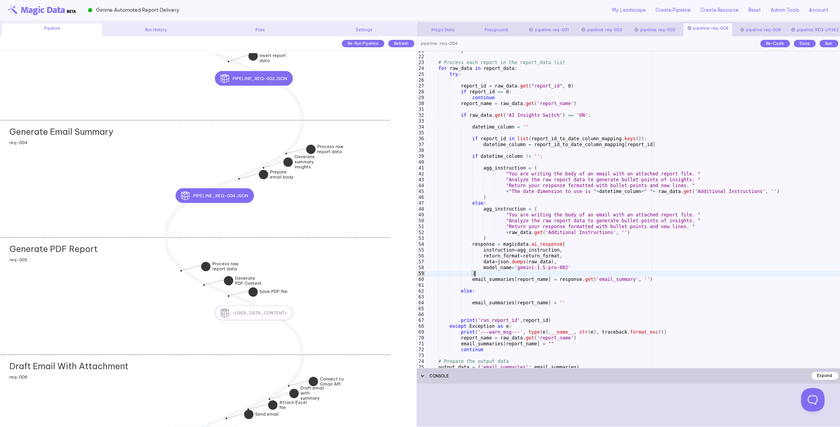
click at [506, 214] on div "} # Process each report in the report_data list for raw_data in report_data : t…" at bounding box center [633, 212] width 415 height 328
click at [635, 233] on div "} # Process each report in the report_data list for raw_data in report_data : t…" at bounding box center [633, 212] width 415 height 328
click at [498, 238] on div "} # Process each report in the report_data list for raw_data in report_data : t…" at bounding box center [633, 212] width 415 height 328
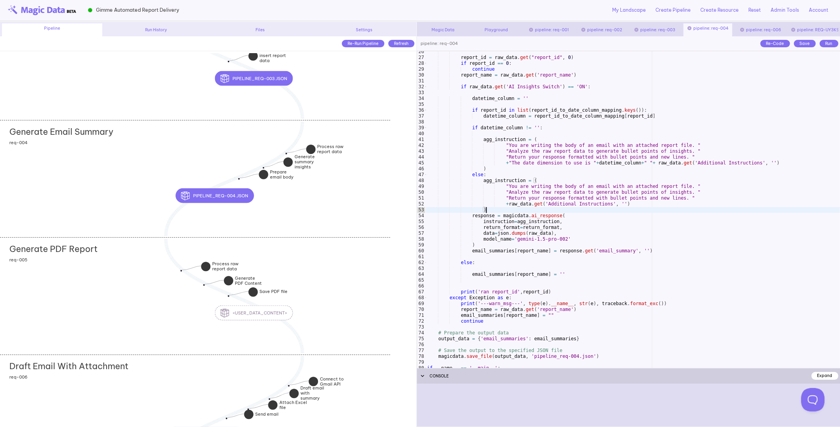
scroll to position [150, 0]
click at [492, 263] on div "report_id = raw_data . get ( "report_id" , 0 ) if report_id == 0 : continue rep…" at bounding box center [633, 212] width 415 height 328
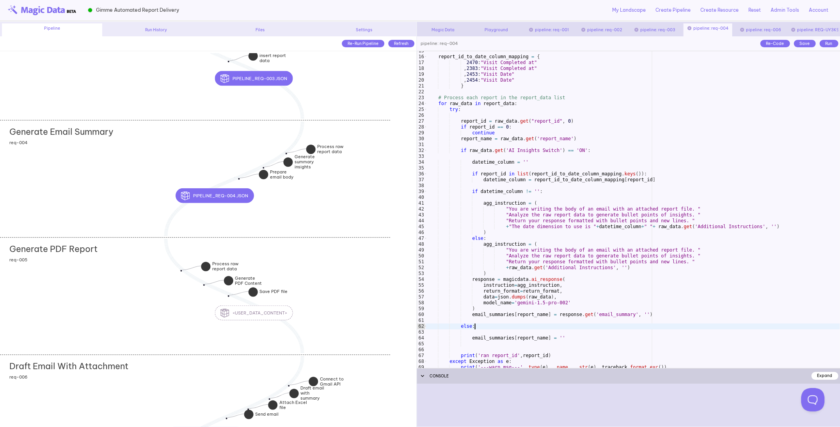
scroll to position [85, 0]
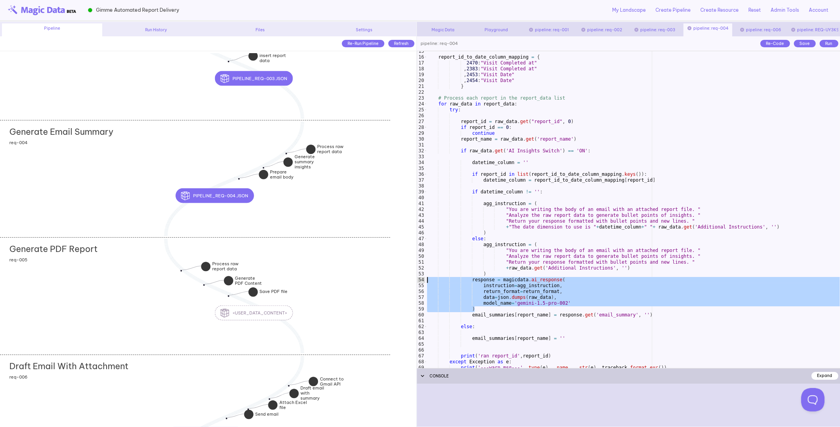
drag, startPoint x: 499, startPoint y: 308, endPoint x: 431, endPoint y: 276, distance: 74.2
click at [427, 278] on div "report_id_to_date_column_mapping = { 2470 : "Visit Completed at" , 2383 : "Visi…" at bounding box center [633, 212] width 415 height 328
click at [484, 308] on div "report_id_to_date_column_mapping = { 2470 : "Visit Completed at" , 2383 : "Visi…" at bounding box center [633, 212] width 415 height 328
drag, startPoint x: 484, startPoint y: 308, endPoint x: 422, endPoint y: 280, distance: 68.5
click at [422, 280] on div "* 15 16 17 18 19 20 21 22 23 24 25 26 27 28 29 30 31 32 33 34 35 36 37 38 39 40…" at bounding box center [629, 209] width 424 height 317
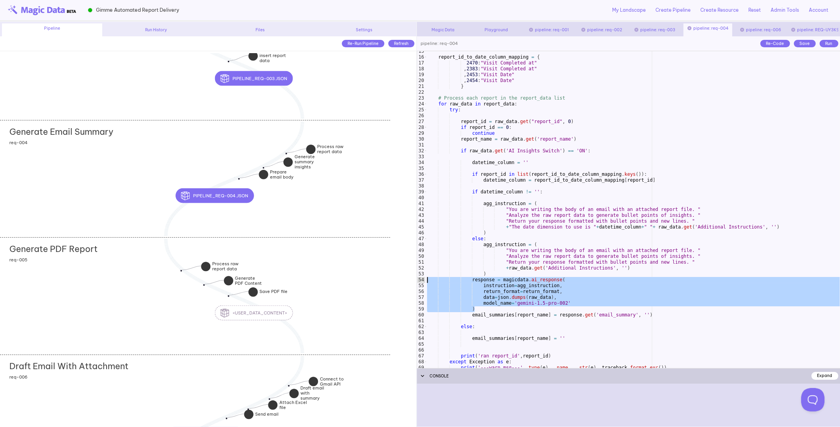
click at [486, 312] on div "report_id_to_date_column_mapping = { 2470 : "Visit Completed at" , 2383 : "Visi…" at bounding box center [633, 212] width 415 height 328
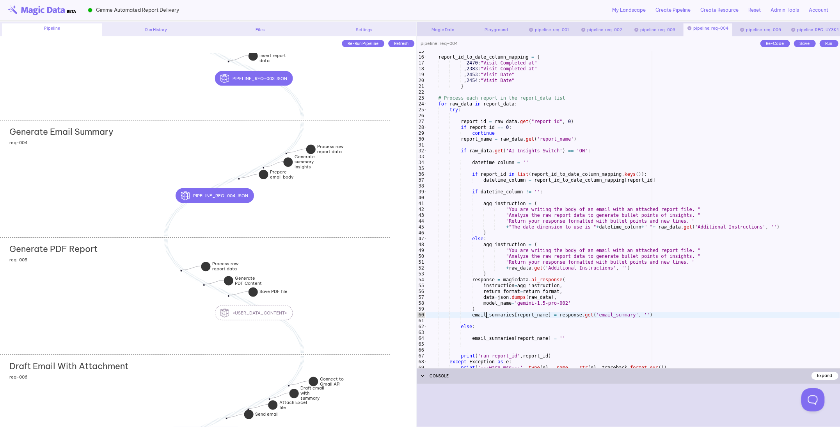
click at [486, 308] on div "report_id_to_date_column_mapping = { 2470 : "Visit Completed at" , 2383 : "Visi…" at bounding box center [633, 212] width 415 height 328
click at [487, 309] on div "report_id_to_date_column_mapping = { 2470 : "Visit Completed at" , 2383 : "Visi…" at bounding box center [633, 212] width 415 height 328
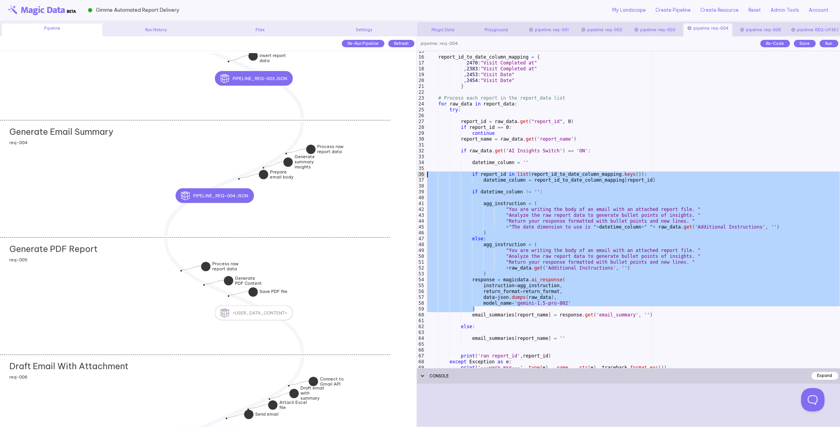
drag, startPoint x: 487, startPoint y: 309, endPoint x: 427, endPoint y: 175, distance: 147.1
click at [427, 175] on div "report_id_to_date_column_mapping = { 2470 : "Visit Completed at" , 2383 : "Visi…" at bounding box center [633, 212] width 415 height 328
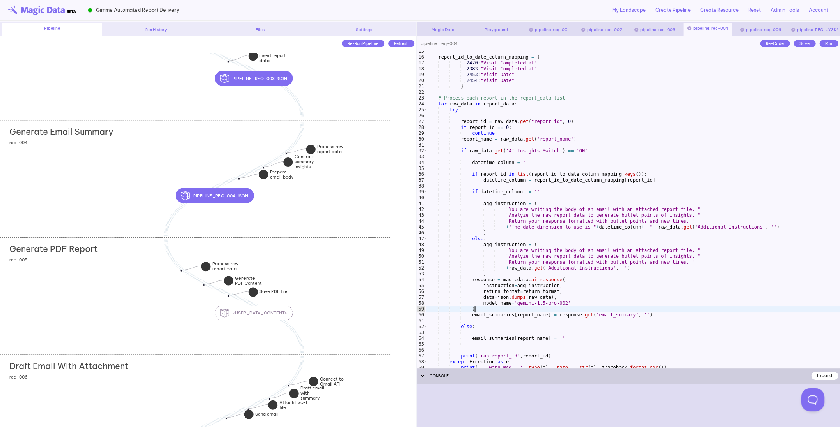
click at [484, 307] on div "report_id_to_date_column_mapping = { 2470 : "Visit Completed at" , 2383 : "Visi…" at bounding box center [633, 212] width 415 height 328
click at [515, 304] on div "report_id_to_date_column_mapping = { 2470 : "Visit Completed at" , 2383 : "Visi…" at bounding box center [633, 212] width 415 height 328
drag, startPoint x: 515, startPoint y: 304, endPoint x: 571, endPoint y: 305, distance: 56.2
click at [571, 305] on div "report_id_to_date_column_mapping = { 2470 : "Visit Completed at" , 2383 : "Visi…" at bounding box center [633, 212] width 415 height 328
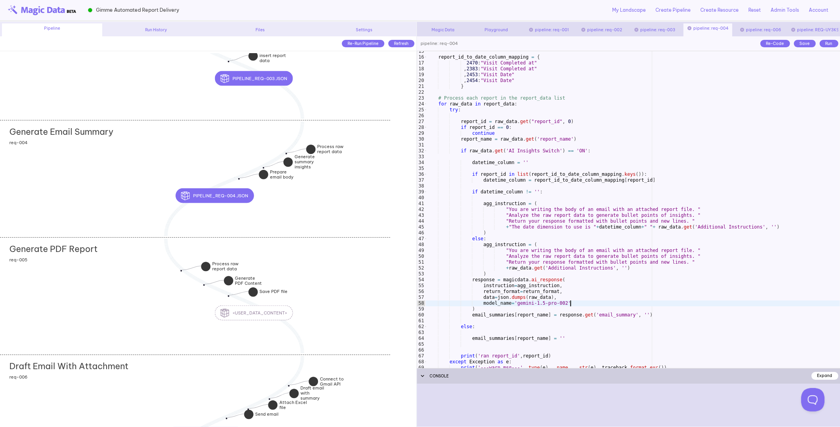
click at [531, 317] on div "report_id_to_date_column_mapping = { 2470 : "Visit Completed at" , 2383 : "Visi…" at bounding box center [633, 212] width 415 height 328
click at [572, 302] on div "report_id_to_date_column_mapping = { 2470 : "Visit Completed at" , 2383 : "Visi…" at bounding box center [633, 212] width 415 height 328
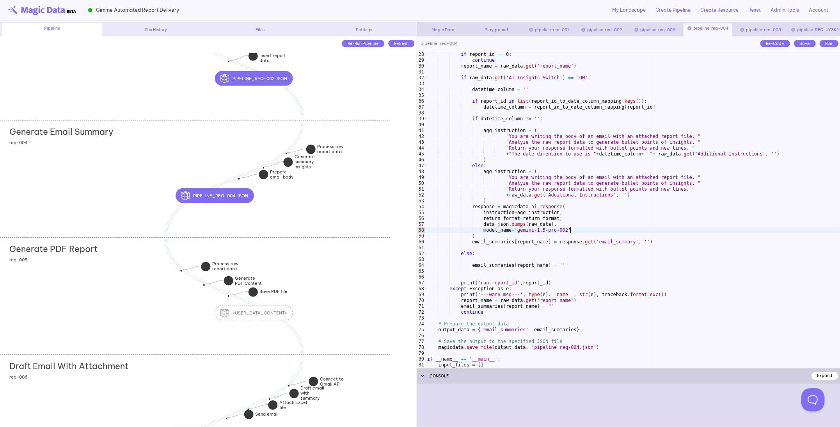
scroll to position [169, 0]
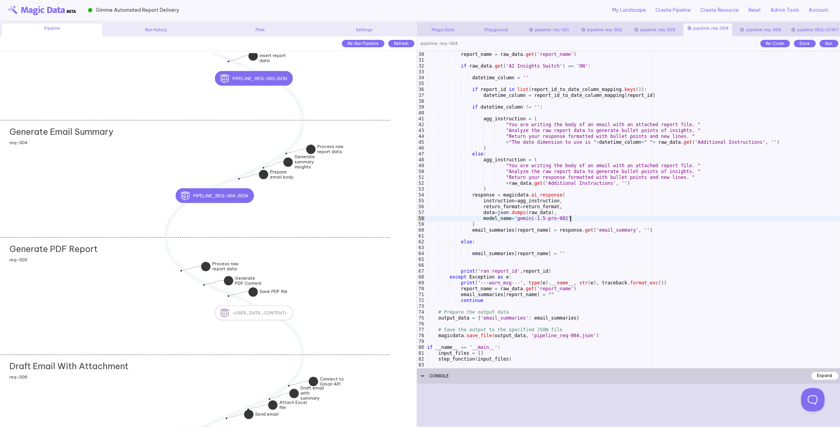
click at [571, 302] on div "continue report_name = raw_data . get ( 'report_name' ) if raw_data . get ( 'AI…" at bounding box center [633, 210] width 415 height 328
click at [584, 298] on div "continue report_name = raw_data . get ( 'report_name' ) if raw_data . get ( 'AI…" at bounding box center [633, 210] width 415 height 328
click at [572, 293] on div "continue report_name = raw_data . get ( 'report_name' ) if raw_data . get ( 'AI…" at bounding box center [633, 210] width 415 height 328
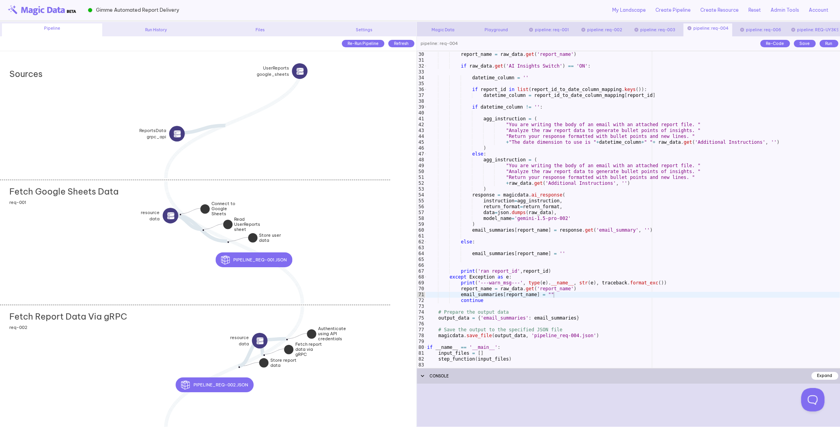
click at [88, 244] on div "Fetch Google Sheets Data add section adding new section req-001" at bounding box center [195, 242] width 390 height 125
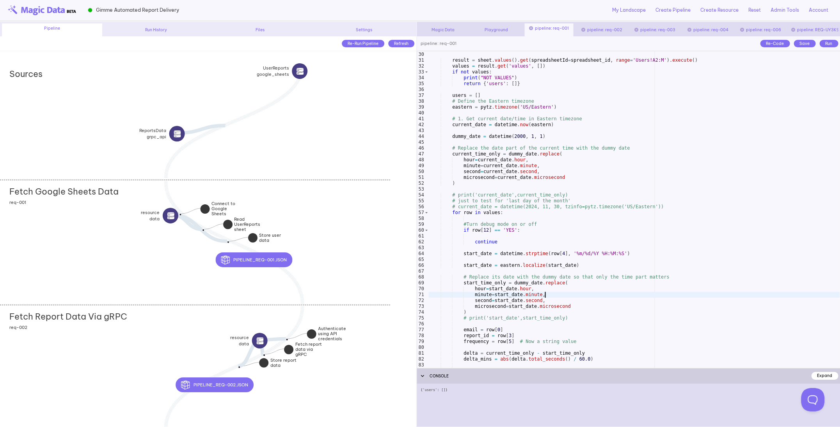
click at [567, 292] on div "sheet = service . spreadsheets ( ) result = sheet . values ( ) . get ( spreadsh…" at bounding box center [635, 210] width 412 height 328
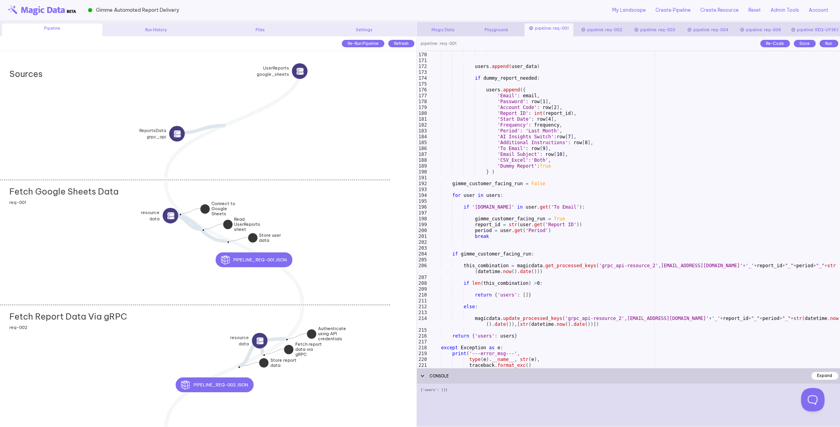
scroll to position [1006, 0]
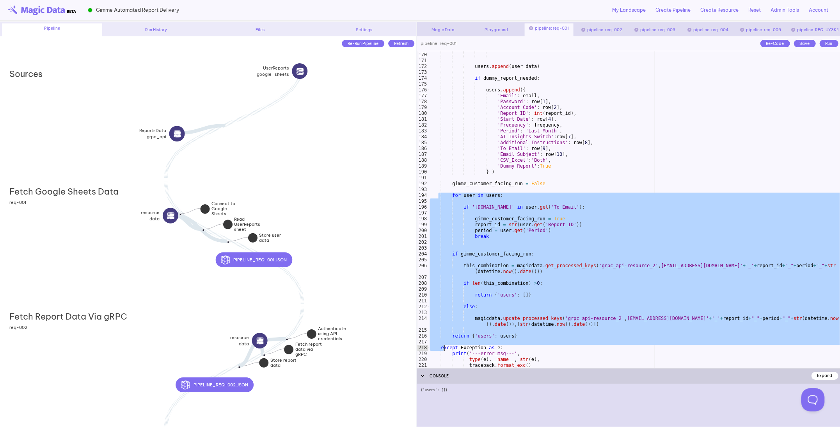
drag, startPoint x: 438, startPoint y: 195, endPoint x: 443, endPoint y: 350, distance: 155.1
click at [443, 350] on div "users . append ( user_data ) if dummy_report_needed : users . append ({ 'Email'…" at bounding box center [635, 210] width 412 height 328
click at [572, 265] on div "users . append ( user_data ) if dummy_report_needed : users . append ({ 'Email'…" at bounding box center [635, 210] width 412 height 328
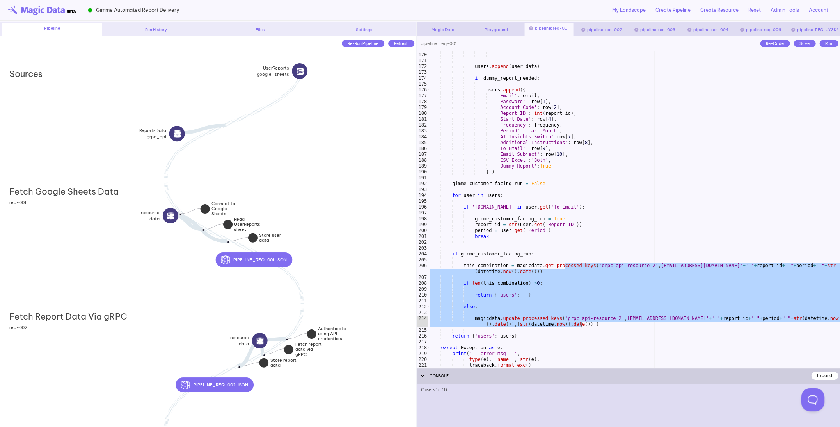
drag, startPoint x: 565, startPoint y: 265, endPoint x: 580, endPoint y: 325, distance: 61.7
click at [580, 327] on div "users . append ( user_data ) if dummy_report_needed : users . append ({ 'Email'…" at bounding box center [635, 210] width 412 height 328
click at [580, 325] on div "users . append ( user_data ) if dummy_report_needed : users . append ({ 'Email'…" at bounding box center [635, 210] width 412 height 328
type textarea "**********"
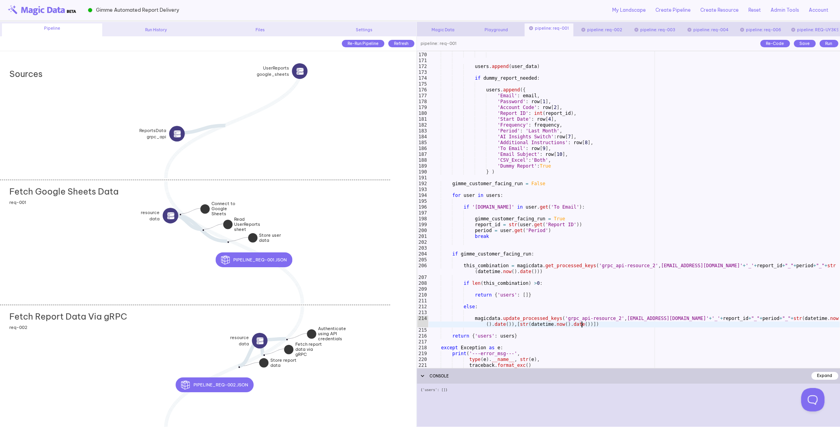
click at [362, 28] on div "Settings" at bounding box center [364, 30] width 100 height 6
type input "**********"
select select "**"
type input "*****"
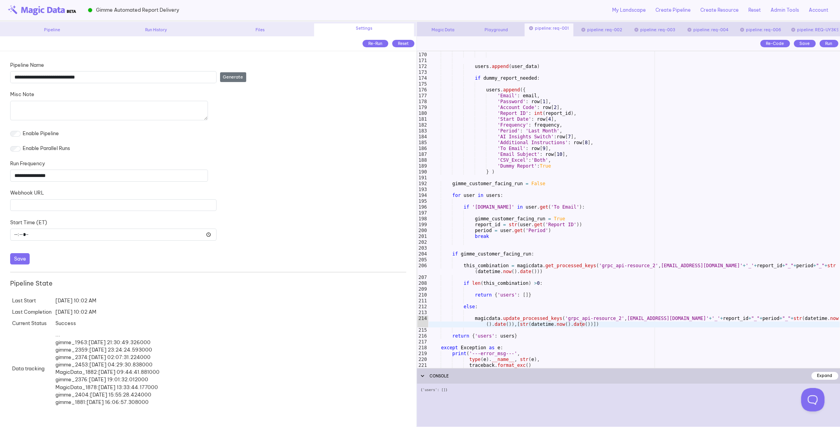
click at [55, 30] on div "Pipeline" at bounding box center [52, 30] width 100 height 6
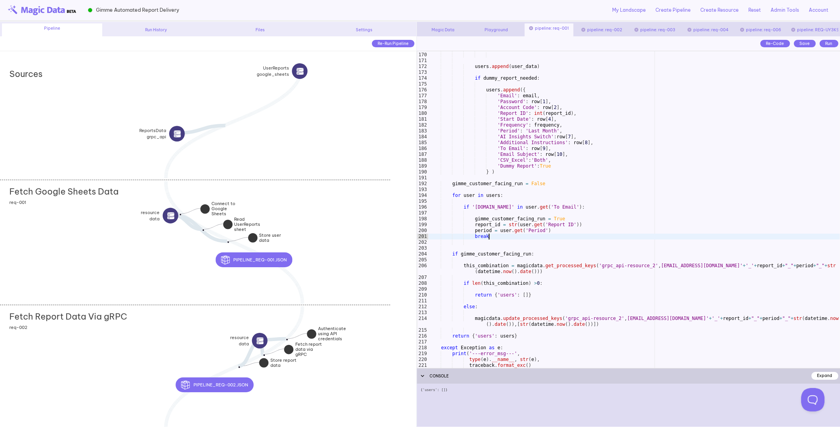
click at [499, 234] on div "users . append ( user_data ) if dummy_report_needed : users . append ({ 'Email'…" at bounding box center [635, 210] width 412 height 328
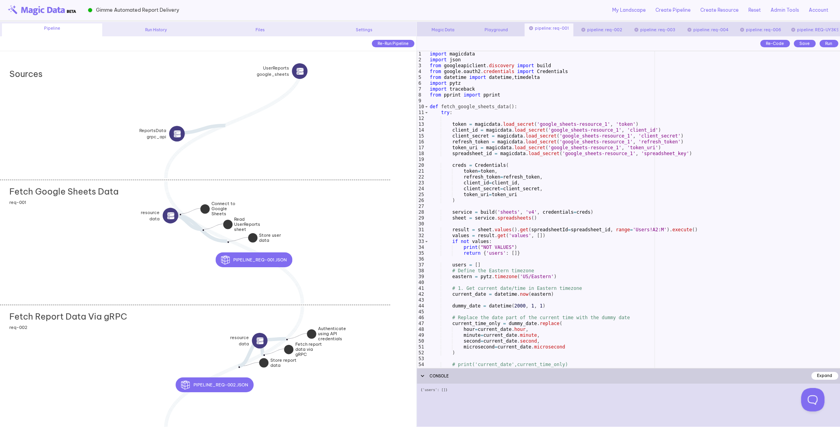
scroll to position [0, 0]
click at [470, 199] on div "import magicdata import json from googleapiclient . discovery import build from…" at bounding box center [635, 215] width 412 height 328
type textarea "*"
click at [473, 203] on div "import magicdata import json from googleapiclient . discovery import build from…" at bounding box center [635, 215] width 412 height 328
